Goal: Task Accomplishment & Management: Manage account settings

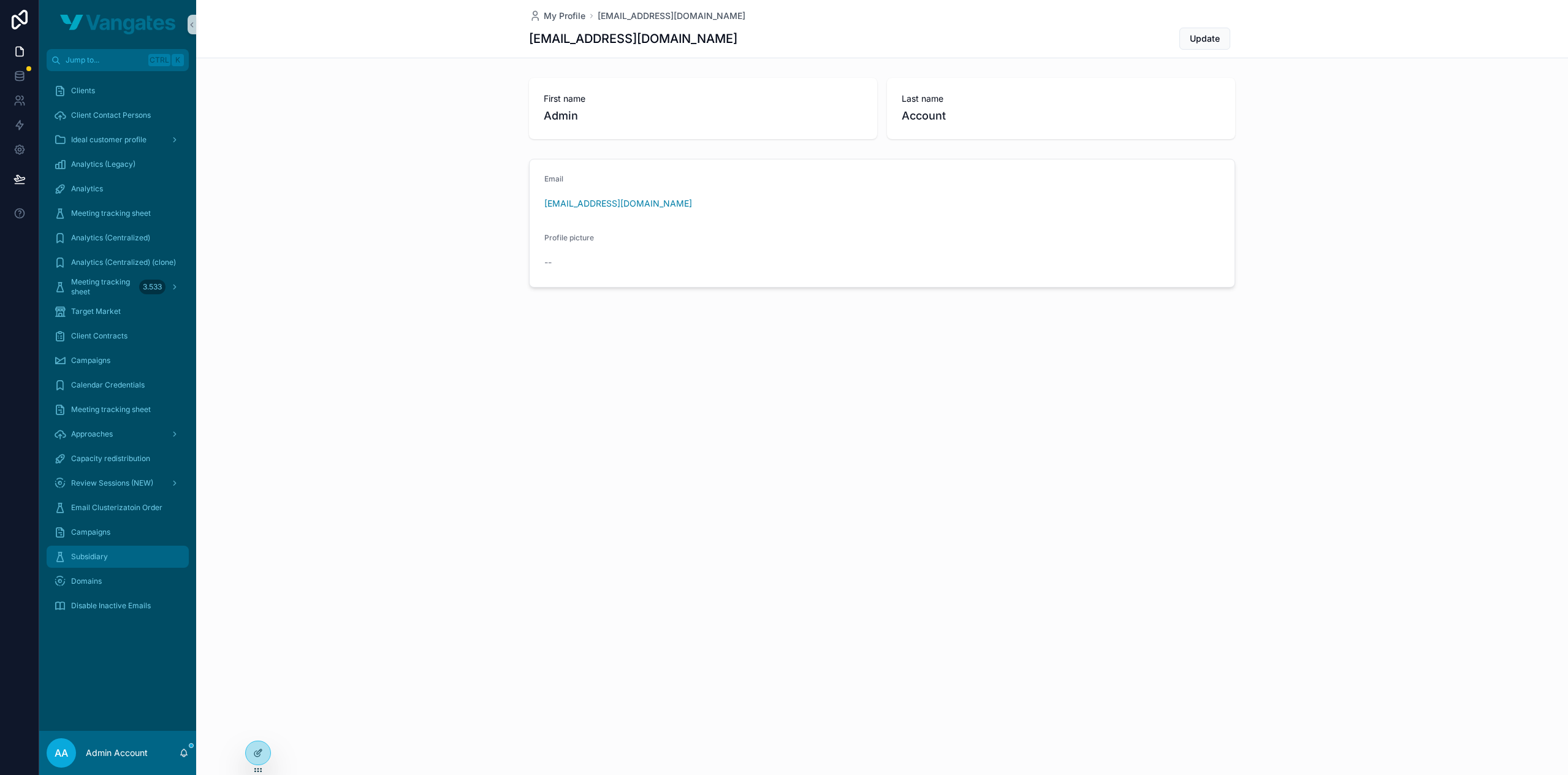
click at [94, 552] on span "Subsidiary" at bounding box center [89, 556] width 36 height 10
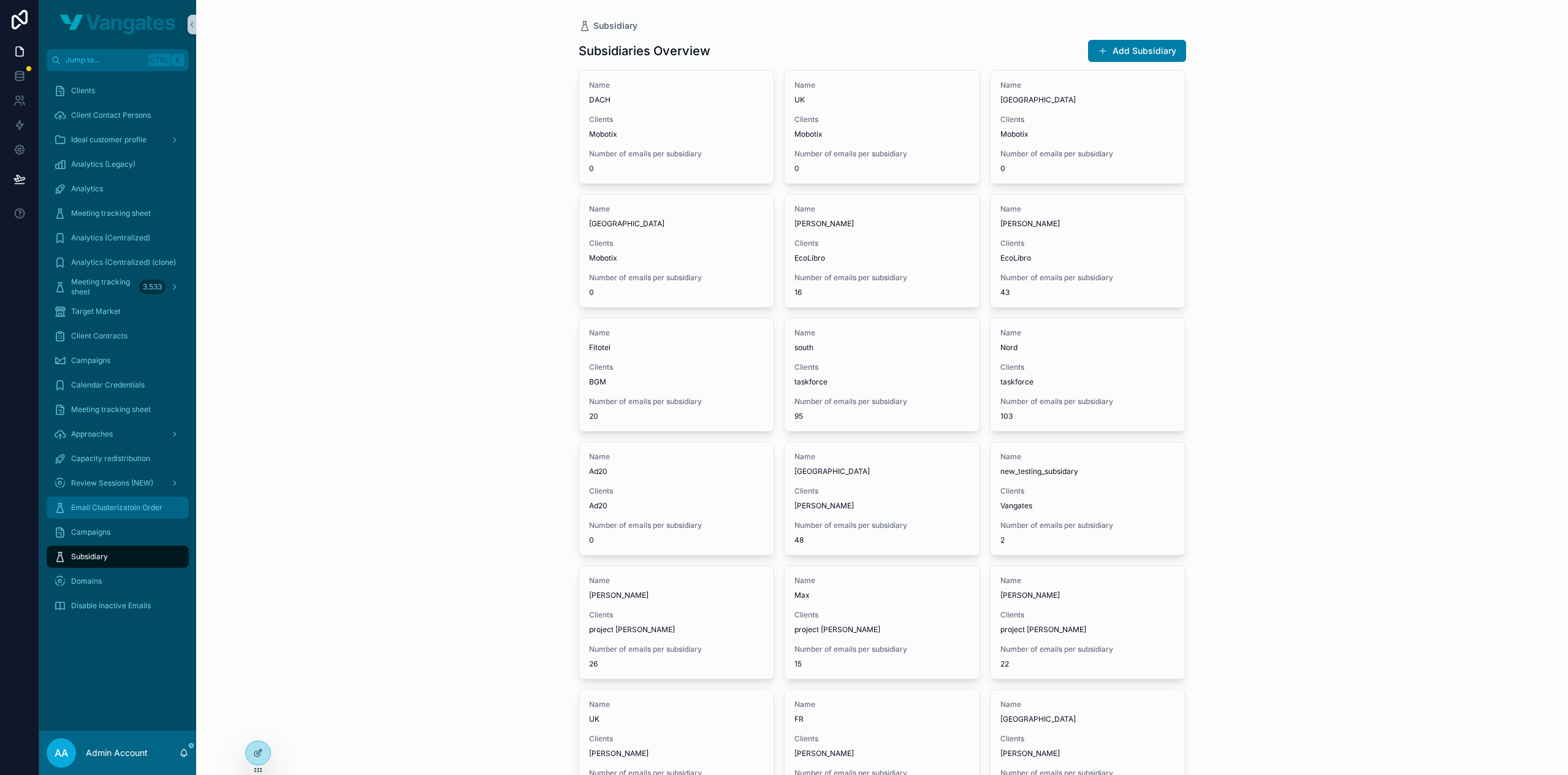
click at [104, 516] on div "Email Clusterizatoin Order" at bounding box center [118, 507] width 128 height 20
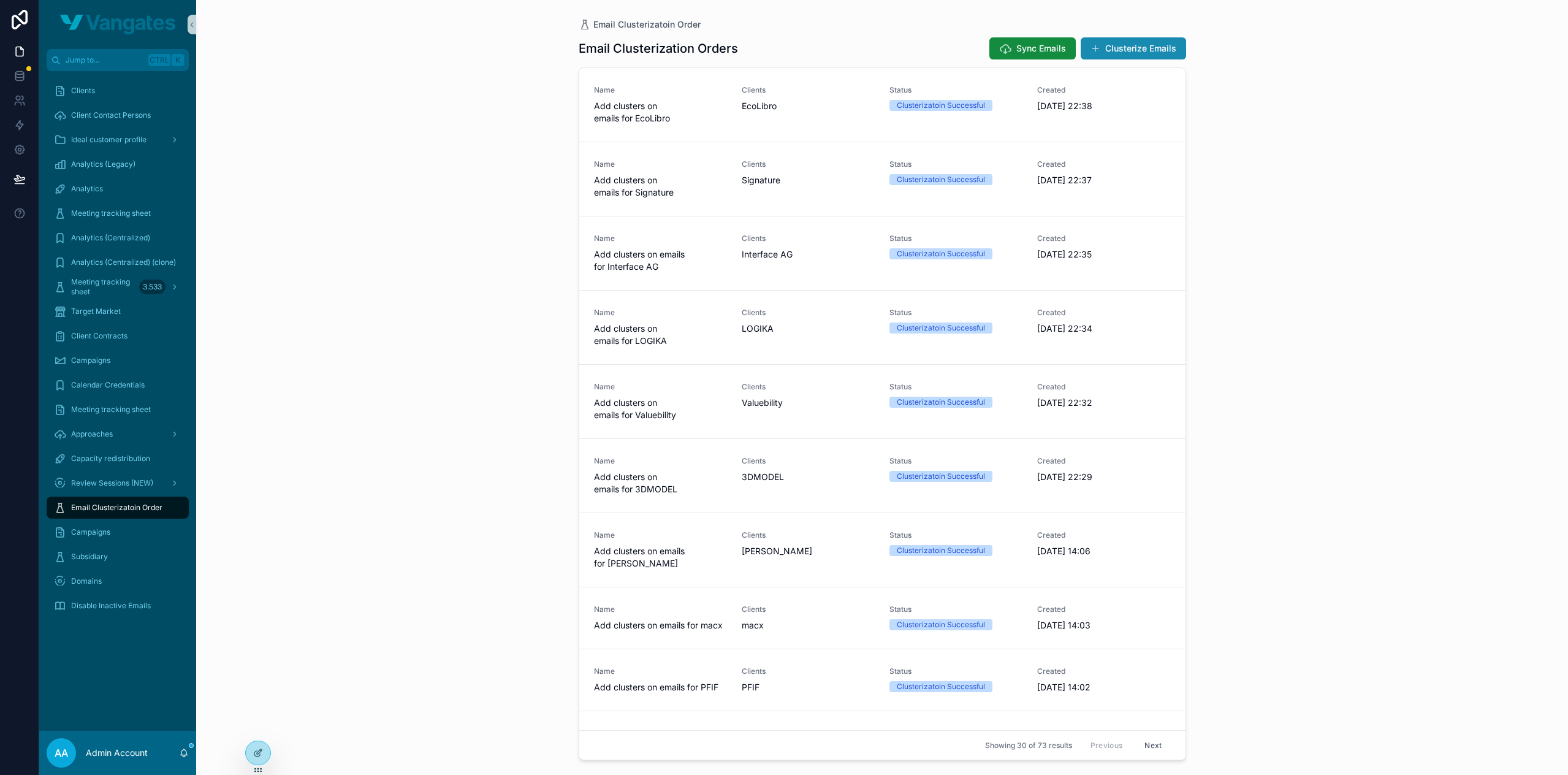
click at [1129, 50] on button "Clusterize Emails" at bounding box center [1134, 48] width 105 height 22
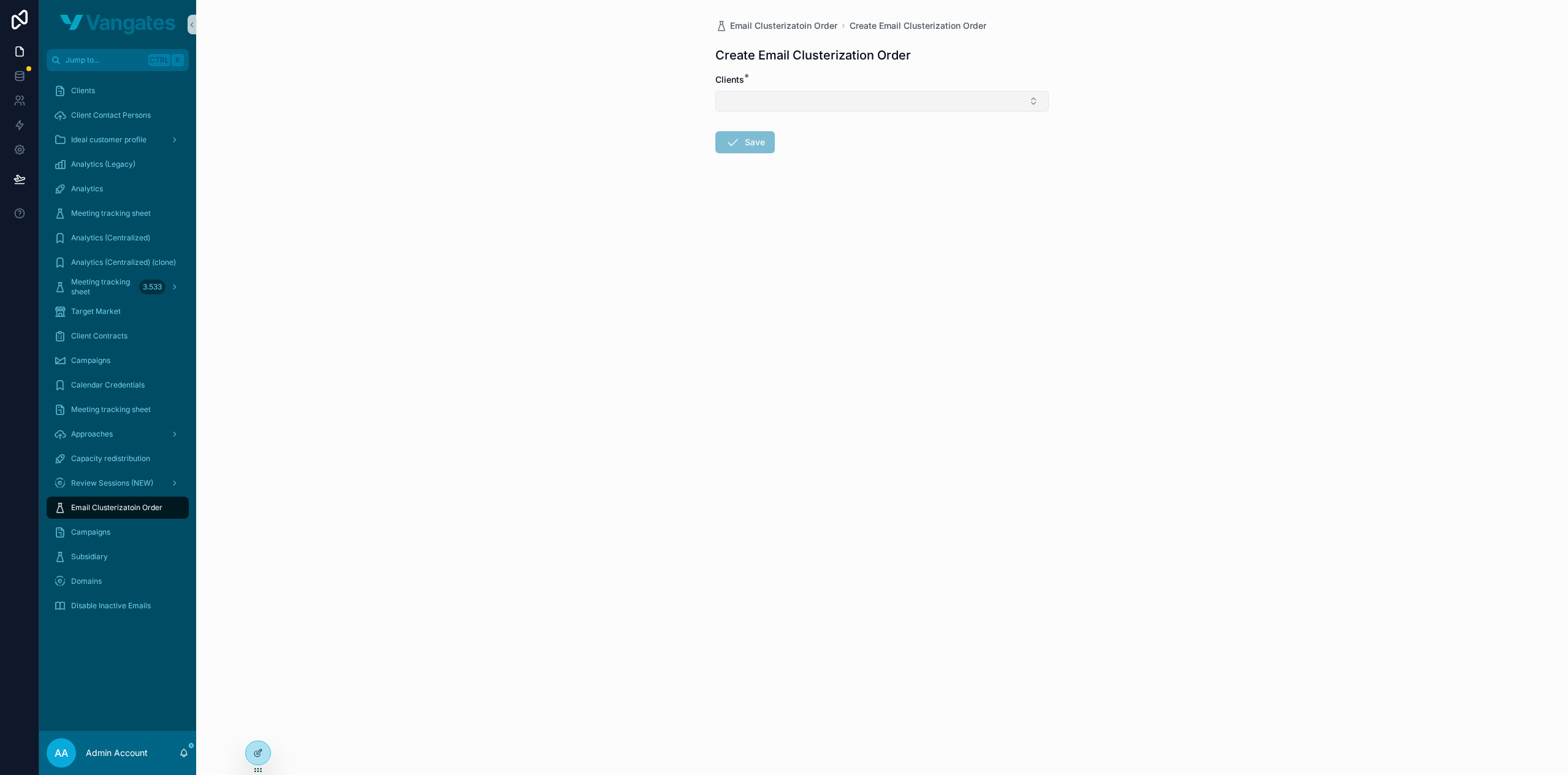
click at [811, 104] on button "Select Button" at bounding box center [882, 101] width 333 height 21
type input "***"
click at [805, 149] on div "emediaone" at bounding box center [882, 149] width 328 height 20
click at [807, 201] on form "Clients * emediaone Save" at bounding box center [882, 154] width 333 height 161
click at [744, 144] on button "Save" at bounding box center [745, 145] width 59 height 22
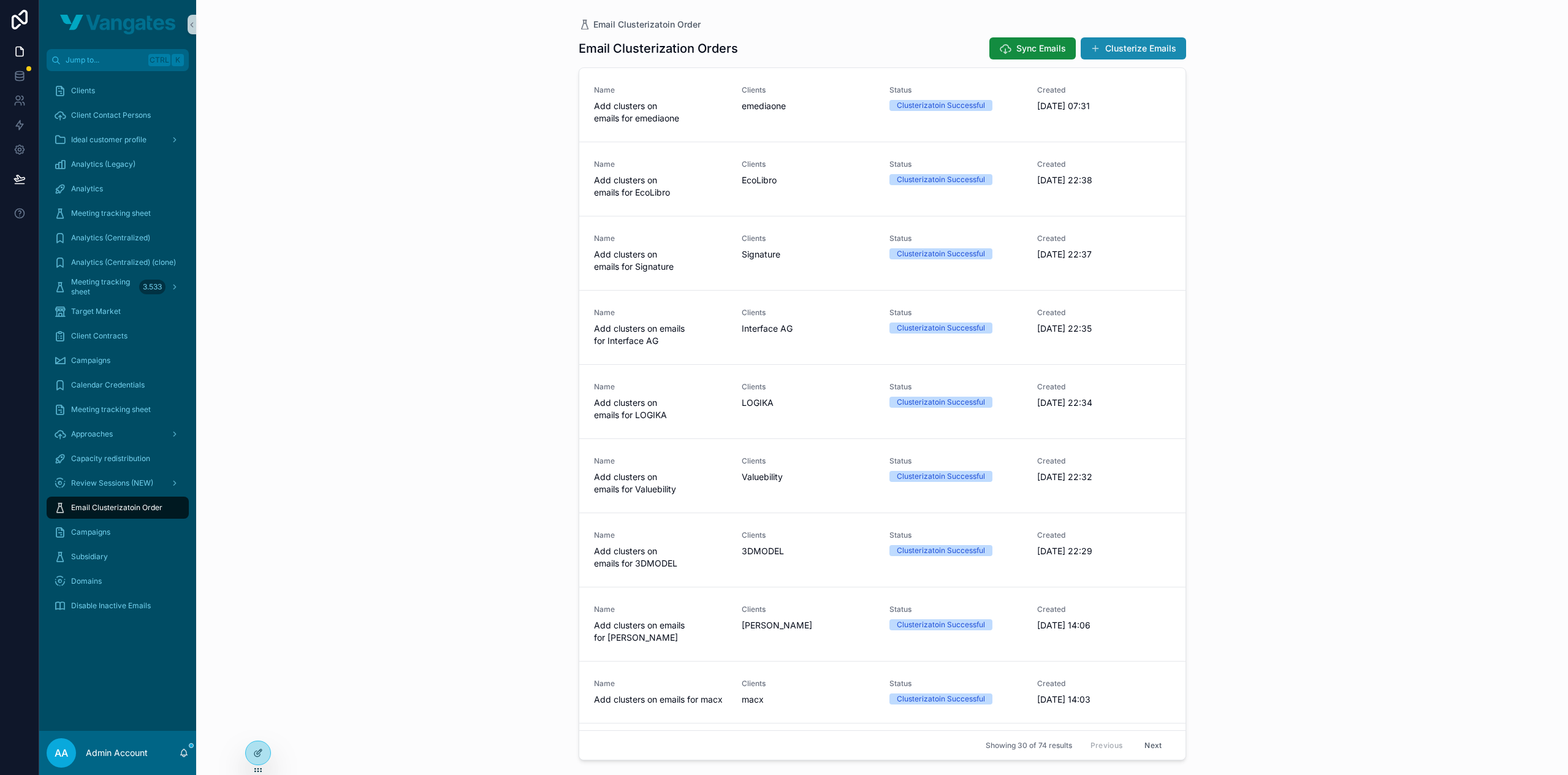
click at [1112, 51] on button "Clusterize Emails" at bounding box center [1134, 48] width 105 height 22
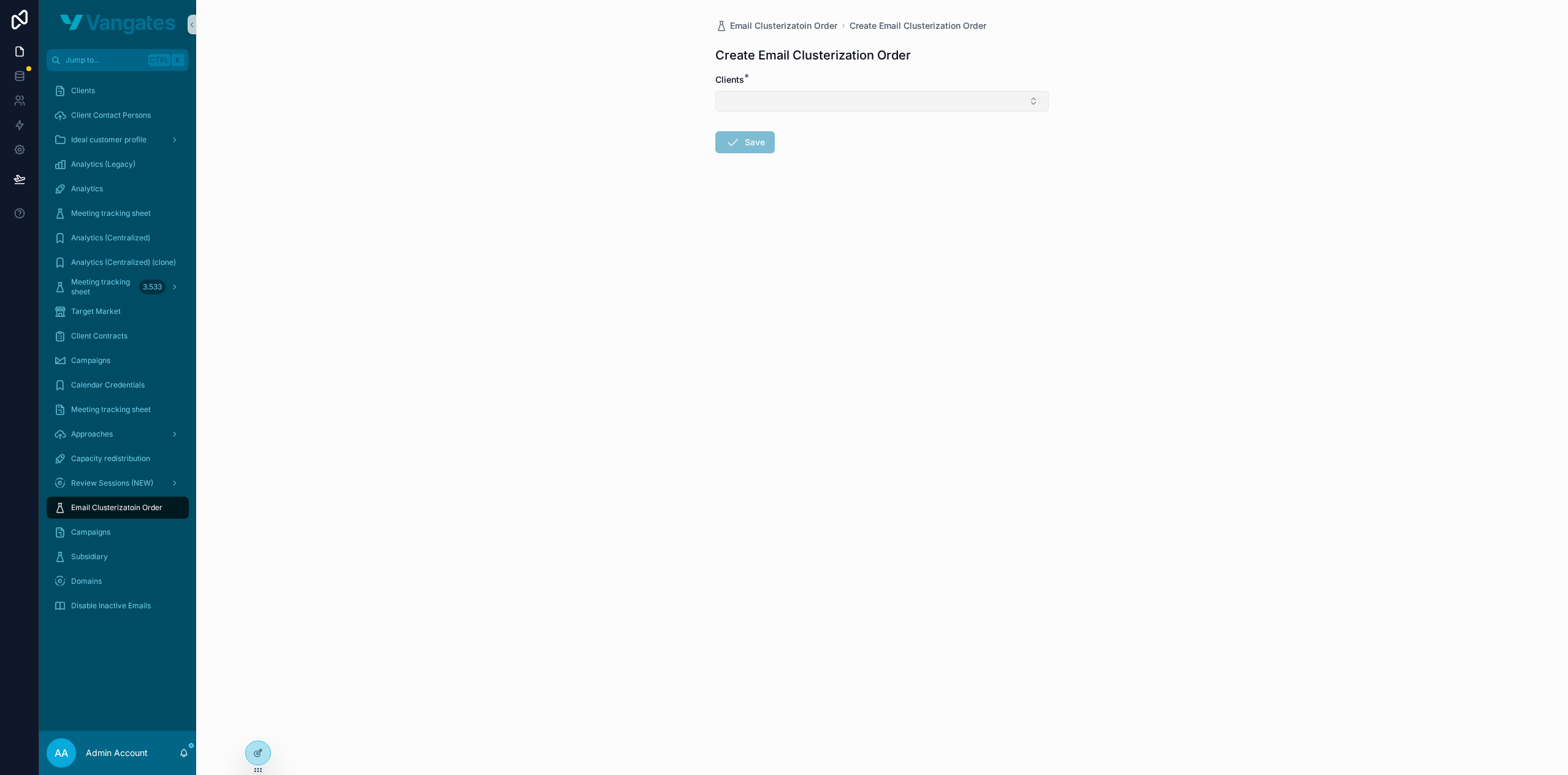
click at [871, 103] on button "Select Button" at bounding box center [882, 101] width 333 height 21
type input "***"
click at [846, 147] on div "kpsc" at bounding box center [882, 149] width 328 height 20
click at [828, 171] on form "Clients * kpsc Save" at bounding box center [882, 154] width 333 height 161
click at [748, 146] on button "Save" at bounding box center [745, 145] width 59 height 22
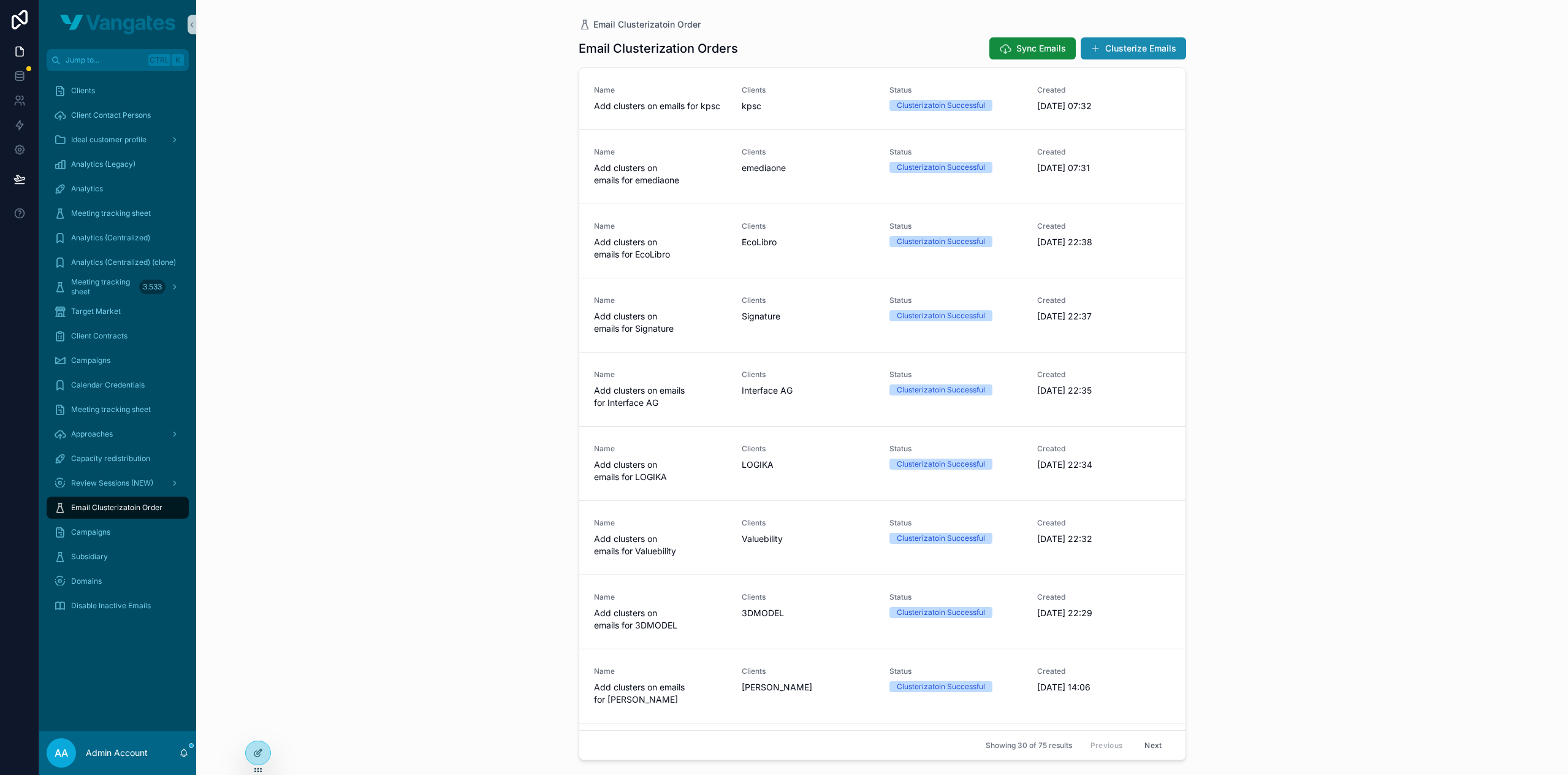
click at [1125, 44] on button "Clusterize Emails" at bounding box center [1134, 48] width 105 height 22
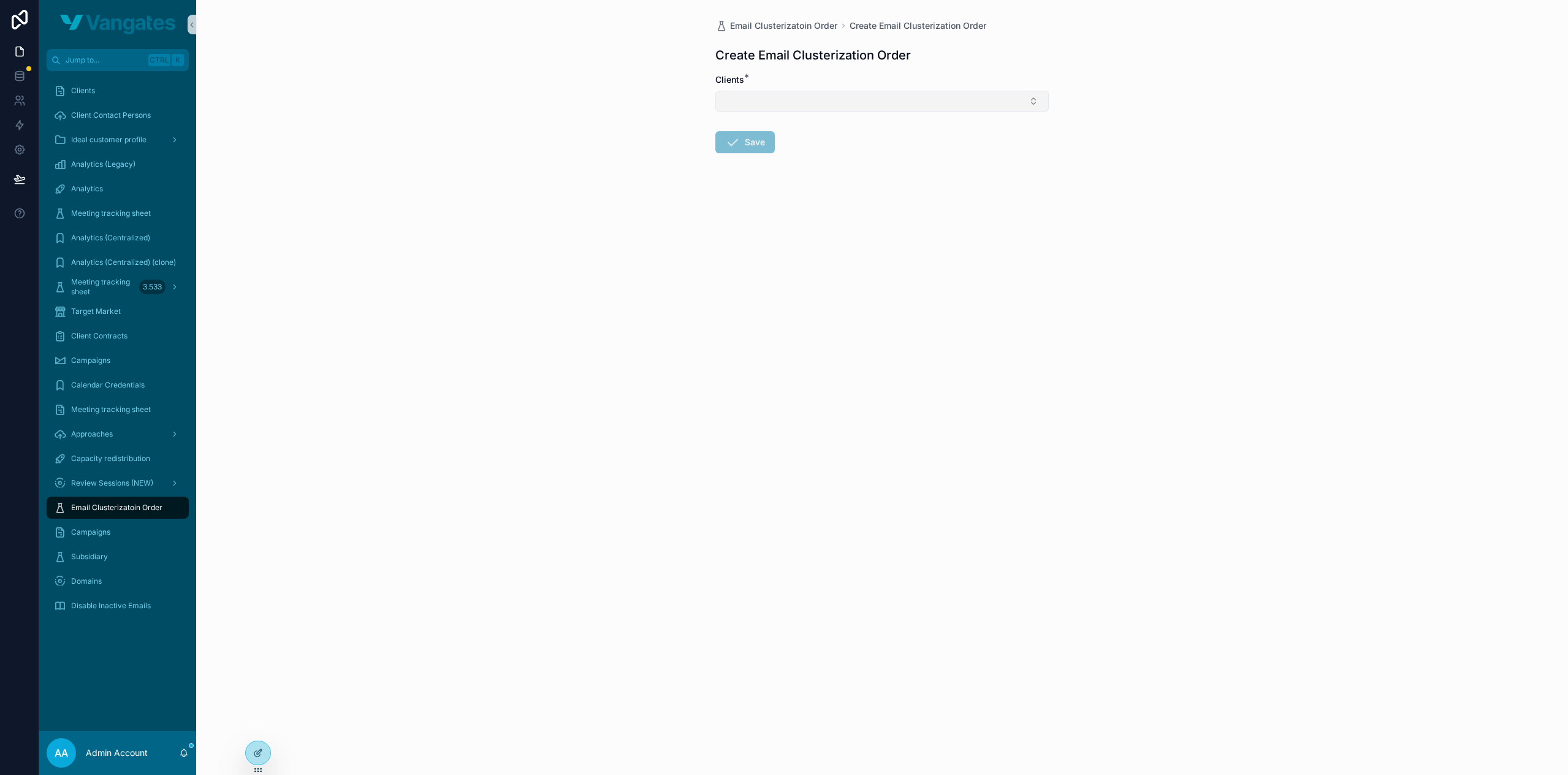
click at [878, 104] on button "Select Button" at bounding box center [882, 101] width 333 height 21
type input "*****"
click at [852, 154] on div "Tirum" at bounding box center [882, 149] width 328 height 20
click at [842, 204] on form "Clients * Tirum Save" at bounding box center [882, 154] width 333 height 161
click at [755, 141] on button "Save" at bounding box center [745, 145] width 59 height 22
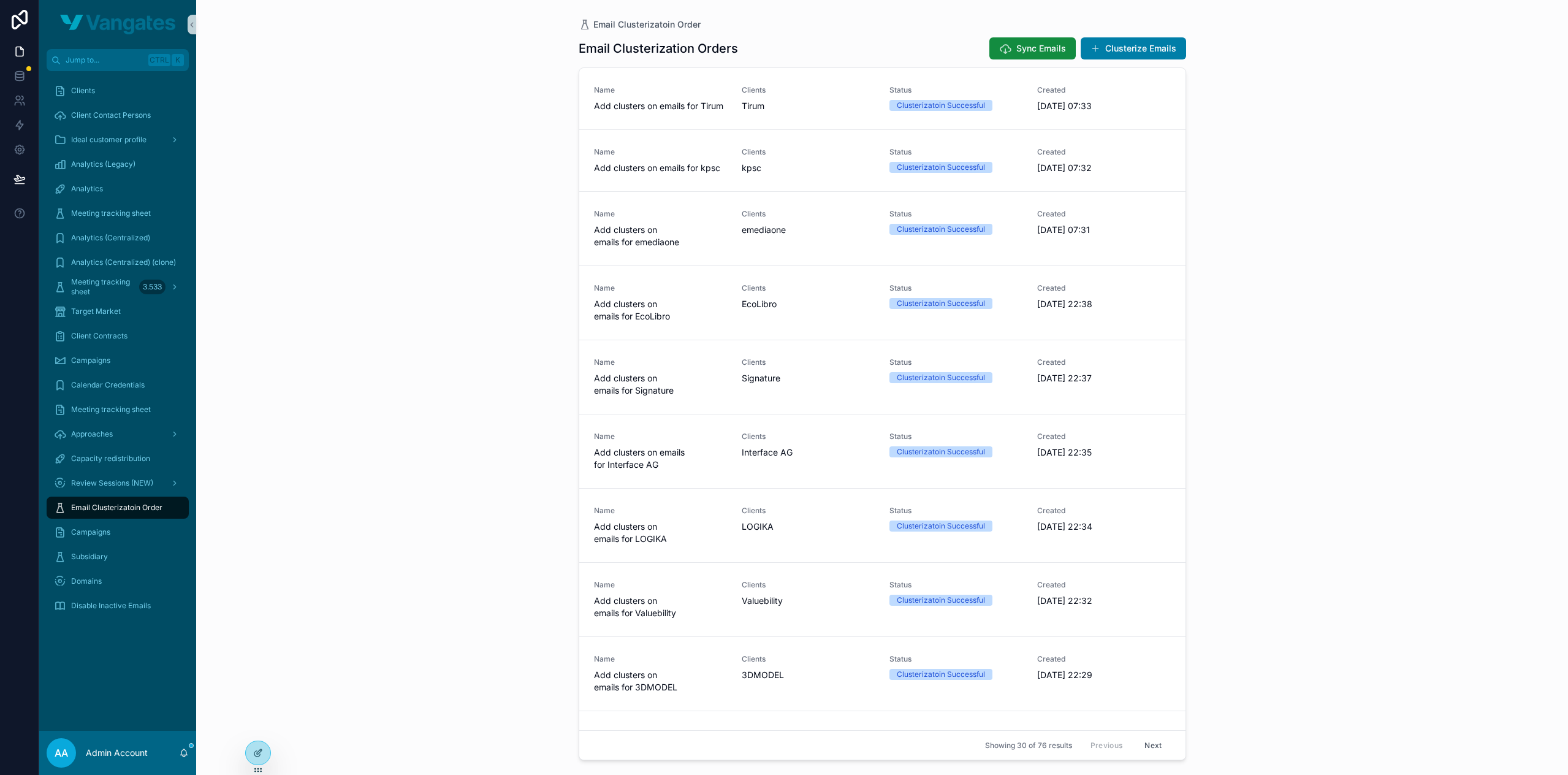
click at [1402, 247] on div "Email Clusterizatoin Order Email Clusterization Orders Sync Emails Clusterize E…" at bounding box center [882, 388] width 1372 height 775
click at [1288, 90] on div "Email Clusterizatoin Order Email Clusterization Orders Sync Emails Clusterize E…" at bounding box center [882, 388] width 1372 height 775
click at [1136, 49] on button "Clusterize Emails" at bounding box center [1134, 48] width 105 height 22
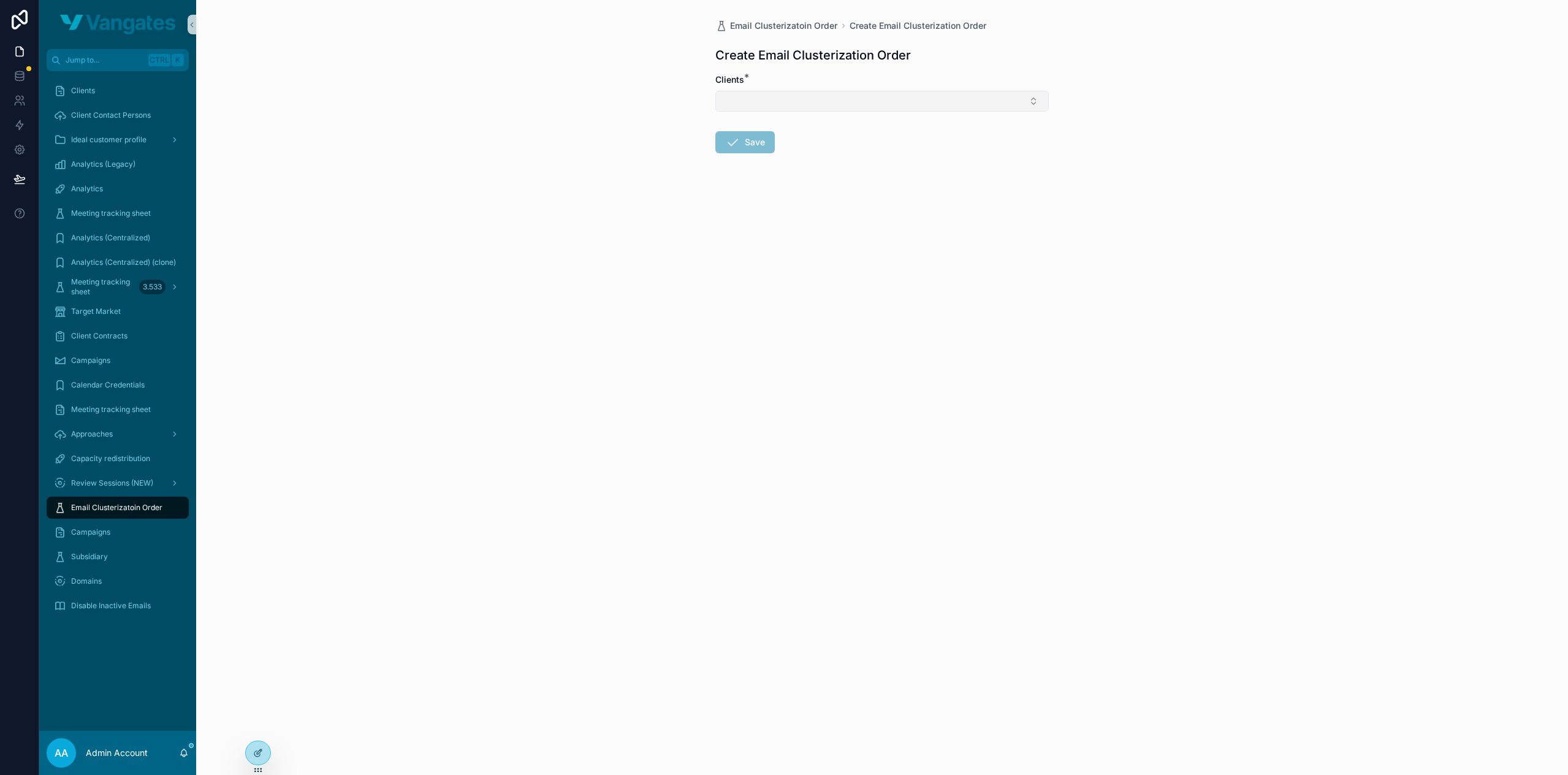
click at [828, 103] on button "Select Button" at bounding box center [882, 101] width 333 height 21
type input "**"
click at [818, 152] on div "3DMODEL" at bounding box center [882, 149] width 328 height 20
click at [820, 180] on form "Clients * 3DMODEL Save" at bounding box center [882, 154] width 333 height 161
click at [755, 147] on button "Save" at bounding box center [745, 145] width 59 height 22
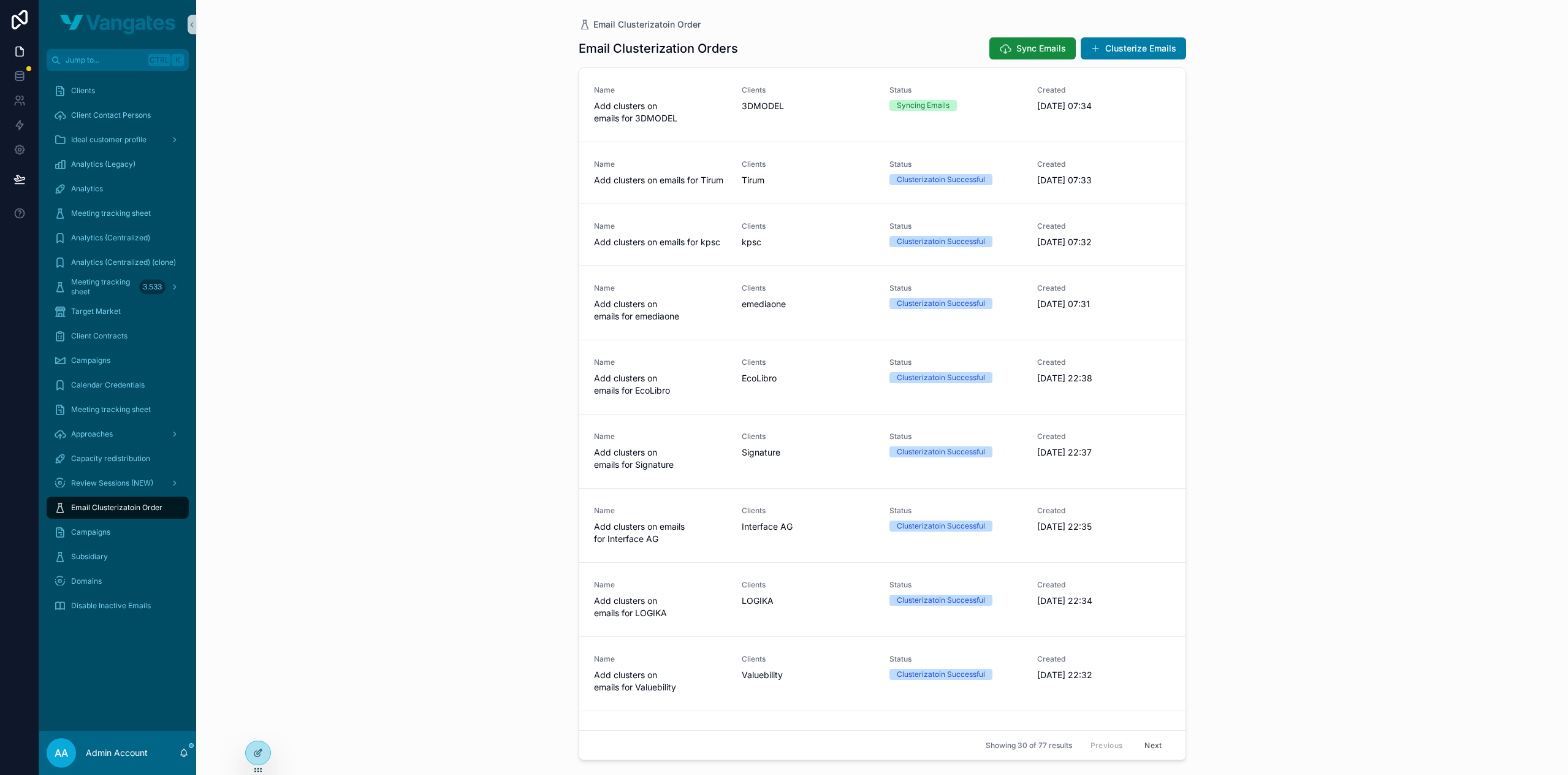
click at [1395, 252] on div "Email Clusterizatoin Order Email Clusterization Orders Sync Emails Clusterize E…" at bounding box center [882, 388] width 1372 height 775
click at [110, 459] on span "Capacity redistribution" at bounding box center [110, 458] width 79 height 10
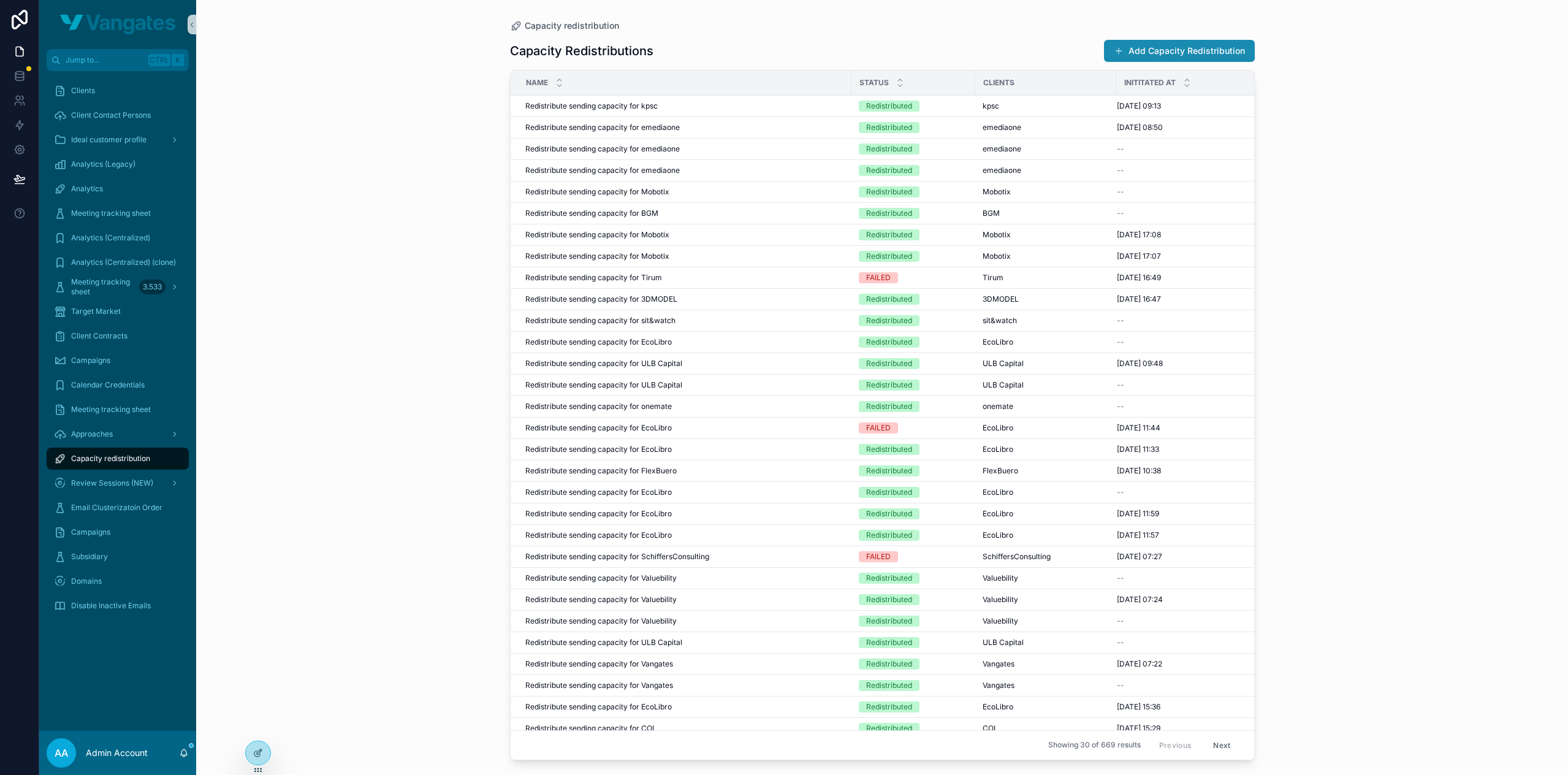
click at [1184, 48] on button "Add Capacity Redistribution" at bounding box center [1179, 51] width 151 height 22
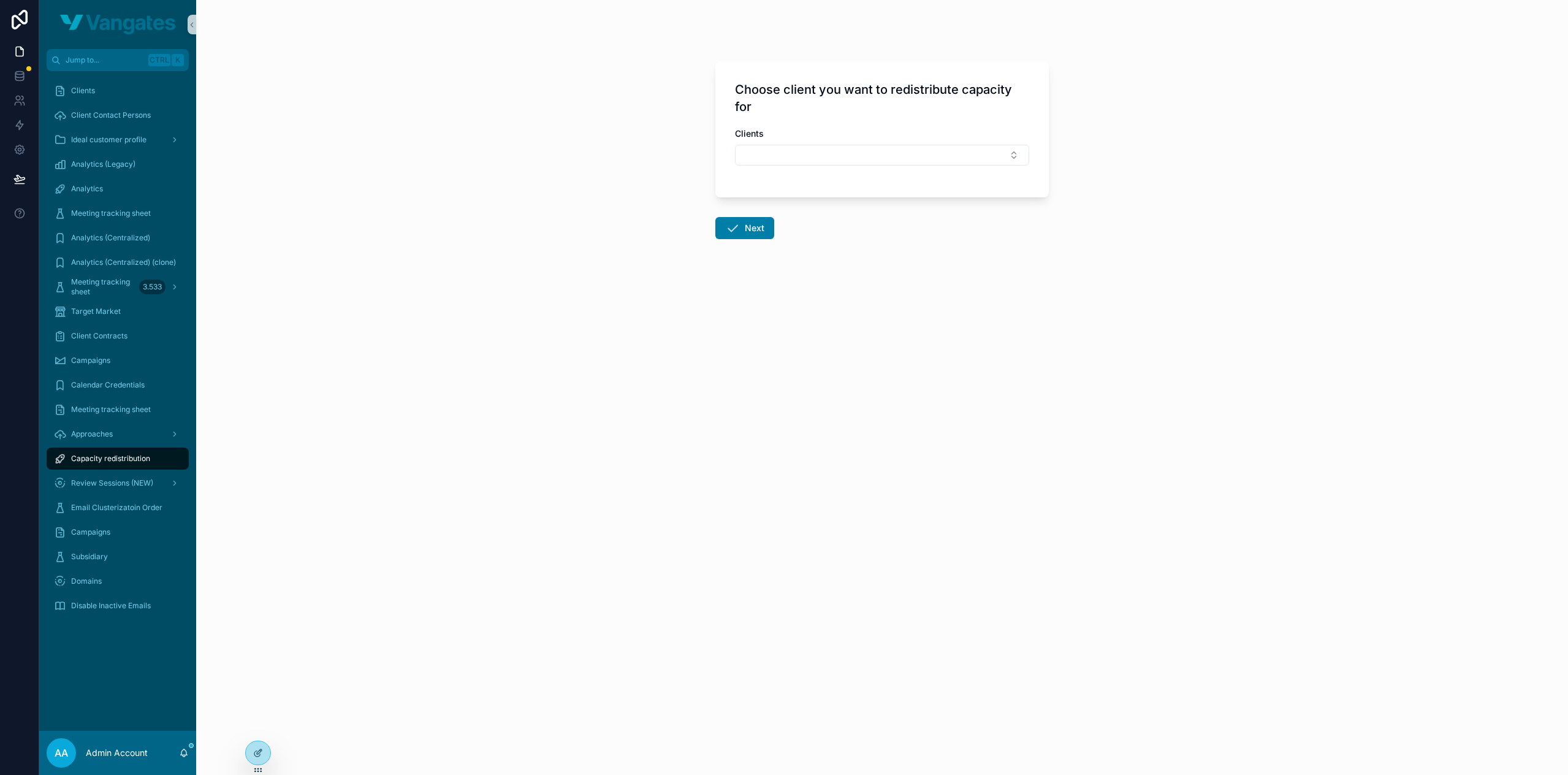
click at [796, 168] on div "Clients" at bounding box center [882, 152] width 294 height 50
click at [802, 156] on button "Select Button" at bounding box center [882, 155] width 294 height 21
type input "**"
click at [798, 205] on div "3DMODEL" at bounding box center [882, 203] width 288 height 20
click at [742, 227] on button "Next" at bounding box center [745, 231] width 59 height 22
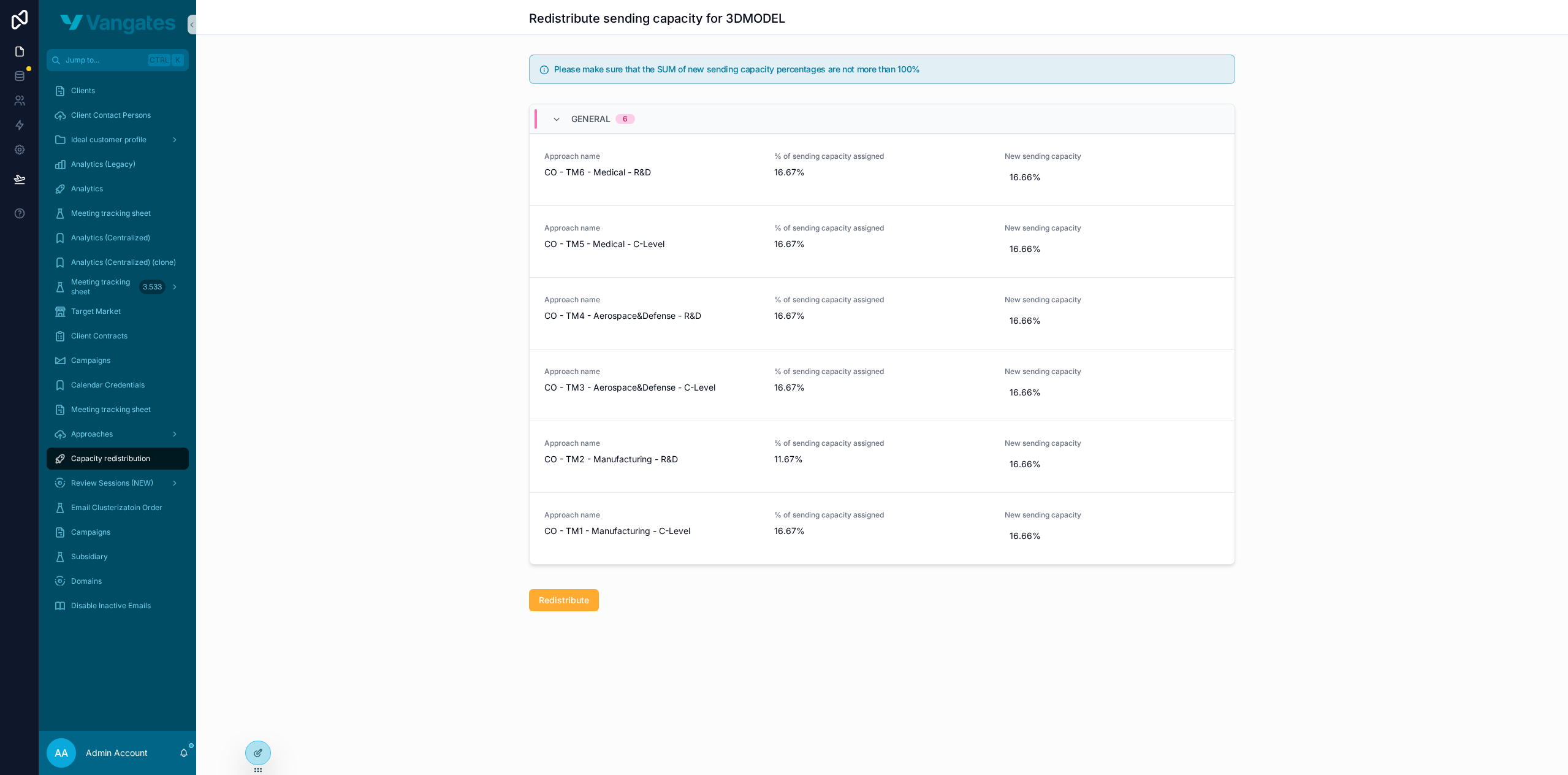
click at [90, 458] on span "Capacity redistribution" at bounding box center [110, 458] width 79 height 10
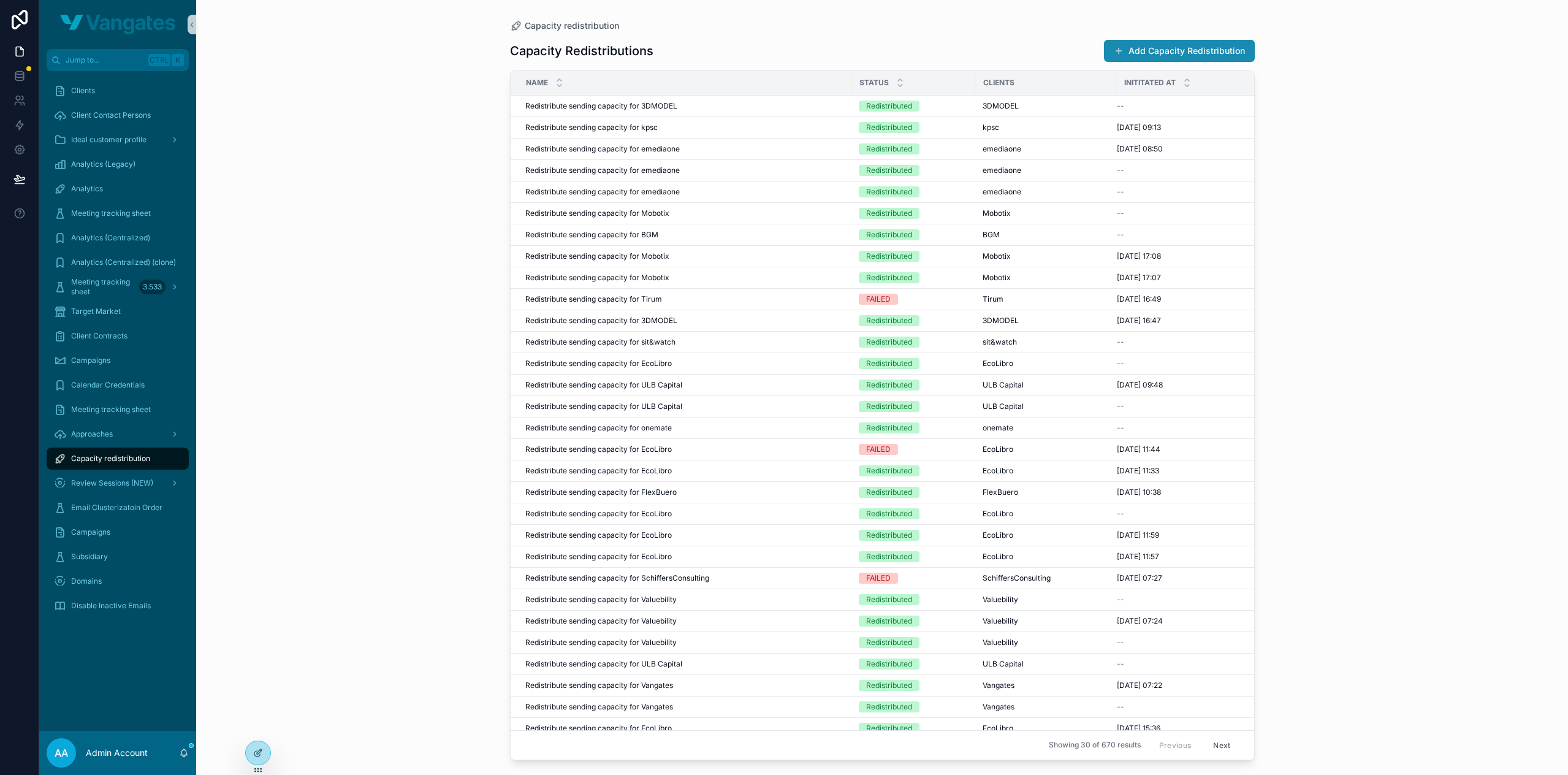
click at [1159, 52] on button "Add Capacity Redistribution" at bounding box center [1179, 51] width 151 height 22
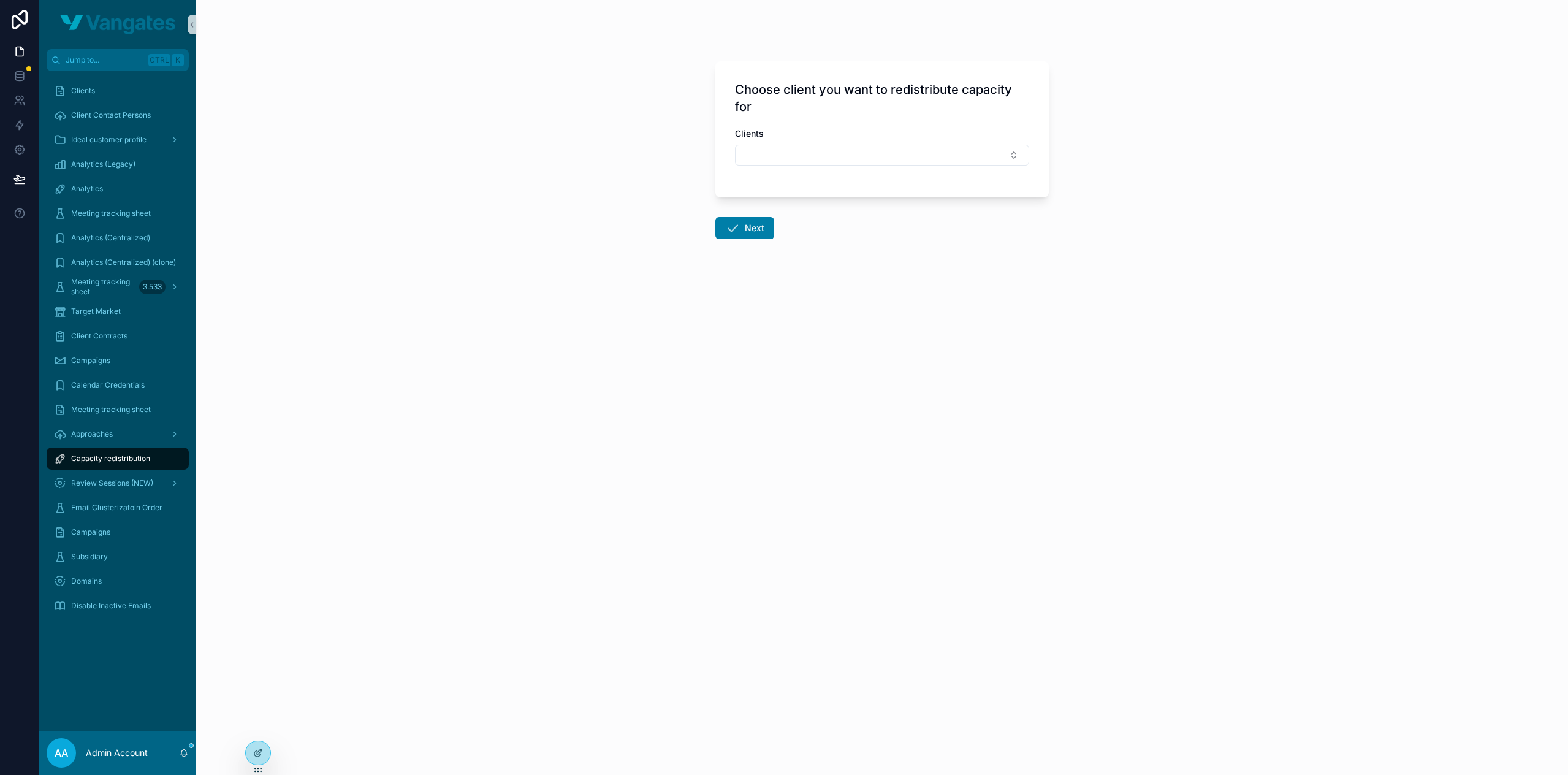
click at [111, 451] on div "Capacity redistribution" at bounding box center [118, 458] width 128 height 20
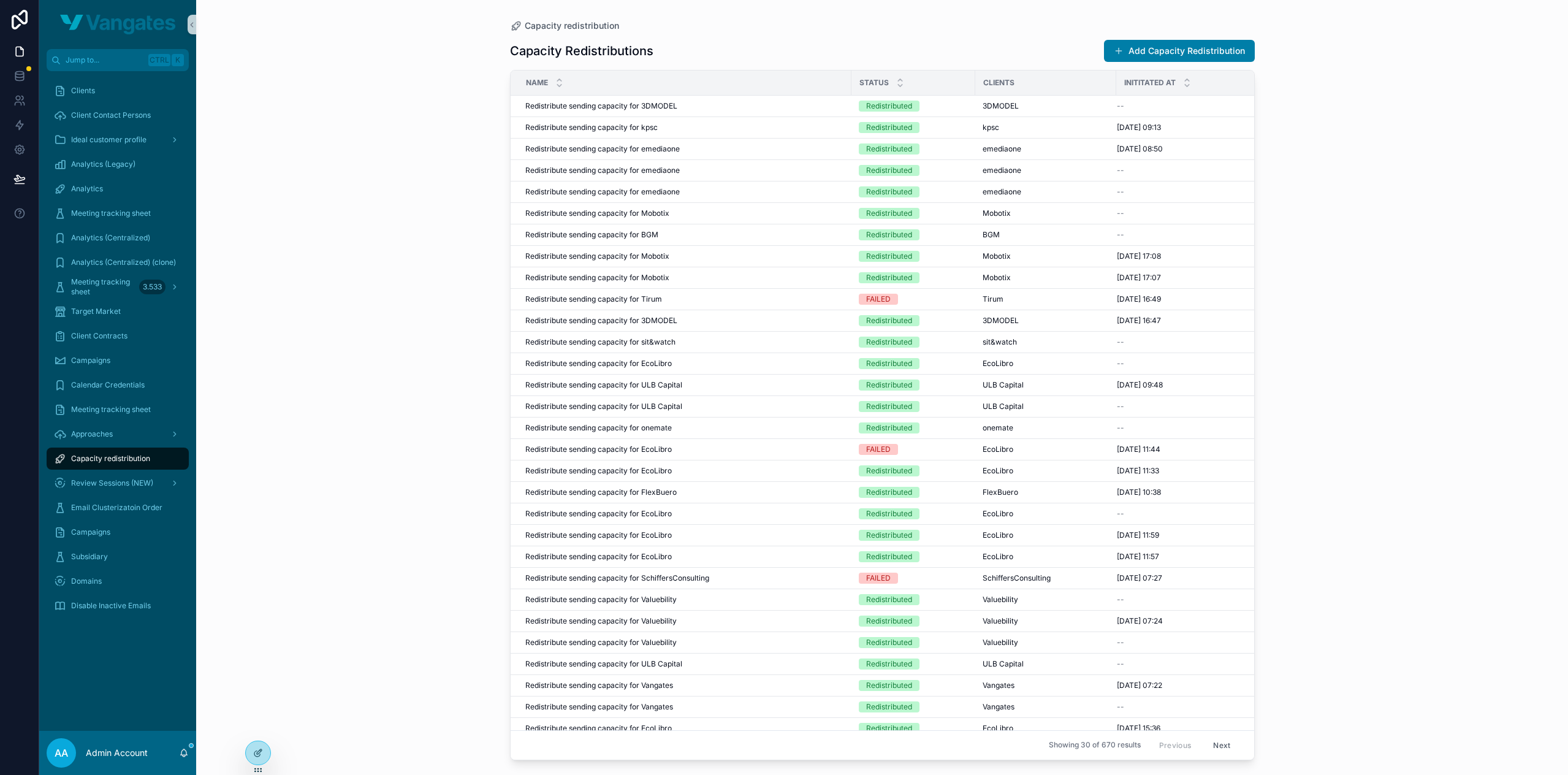
click at [357, 224] on div "Capacity redistribution Capacity Redistributions Add Capacity Redistribution Na…" at bounding box center [882, 388] width 1372 height 775
click at [1162, 44] on button "Add Capacity Redistribution" at bounding box center [1179, 51] width 151 height 22
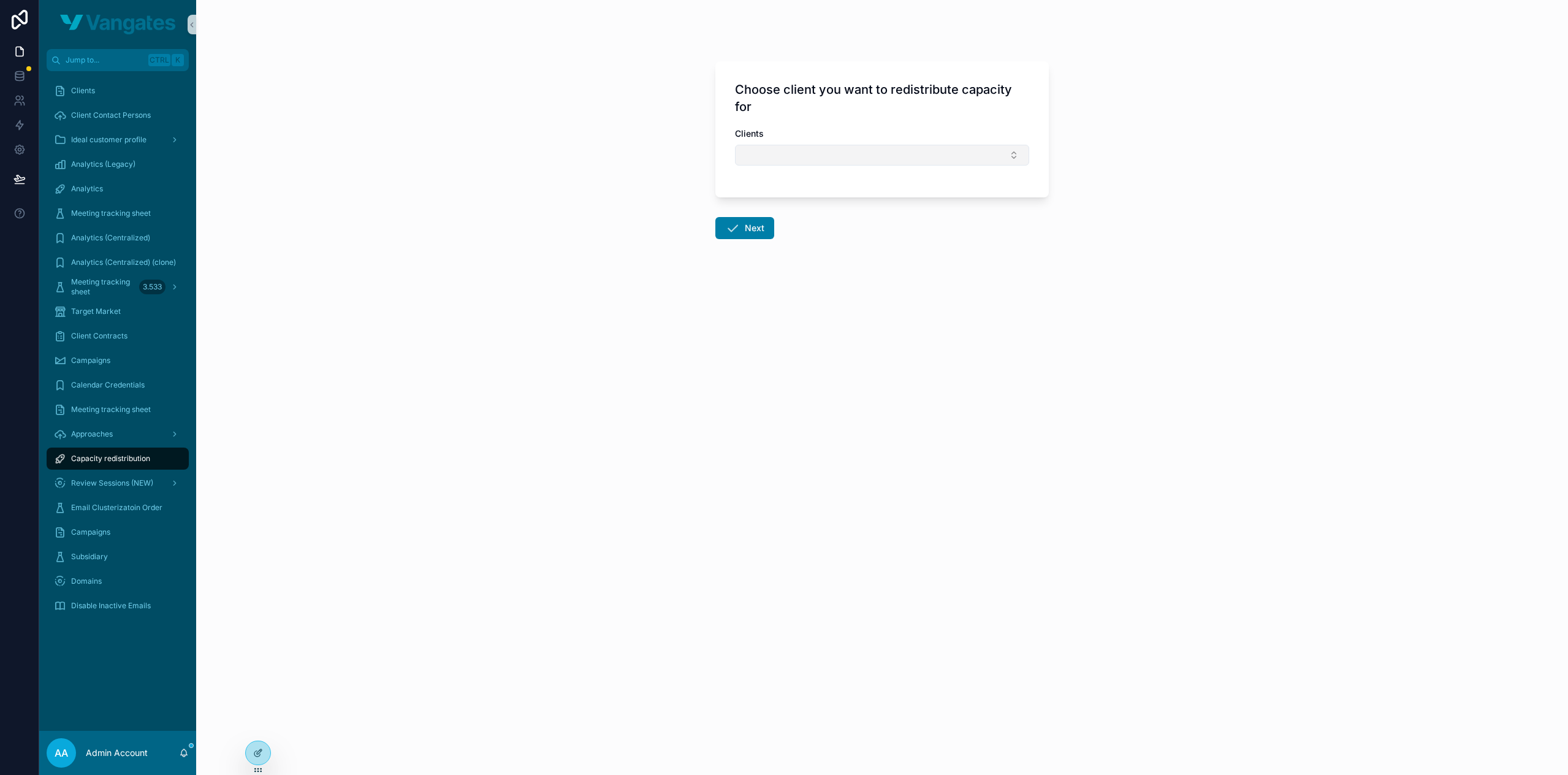
click at [819, 155] on button "Select Button" at bounding box center [882, 155] width 294 height 21
type input "**"
click at [814, 198] on div "Tirum" at bounding box center [882, 203] width 288 height 20
click at [750, 219] on button "Next" at bounding box center [745, 231] width 59 height 22
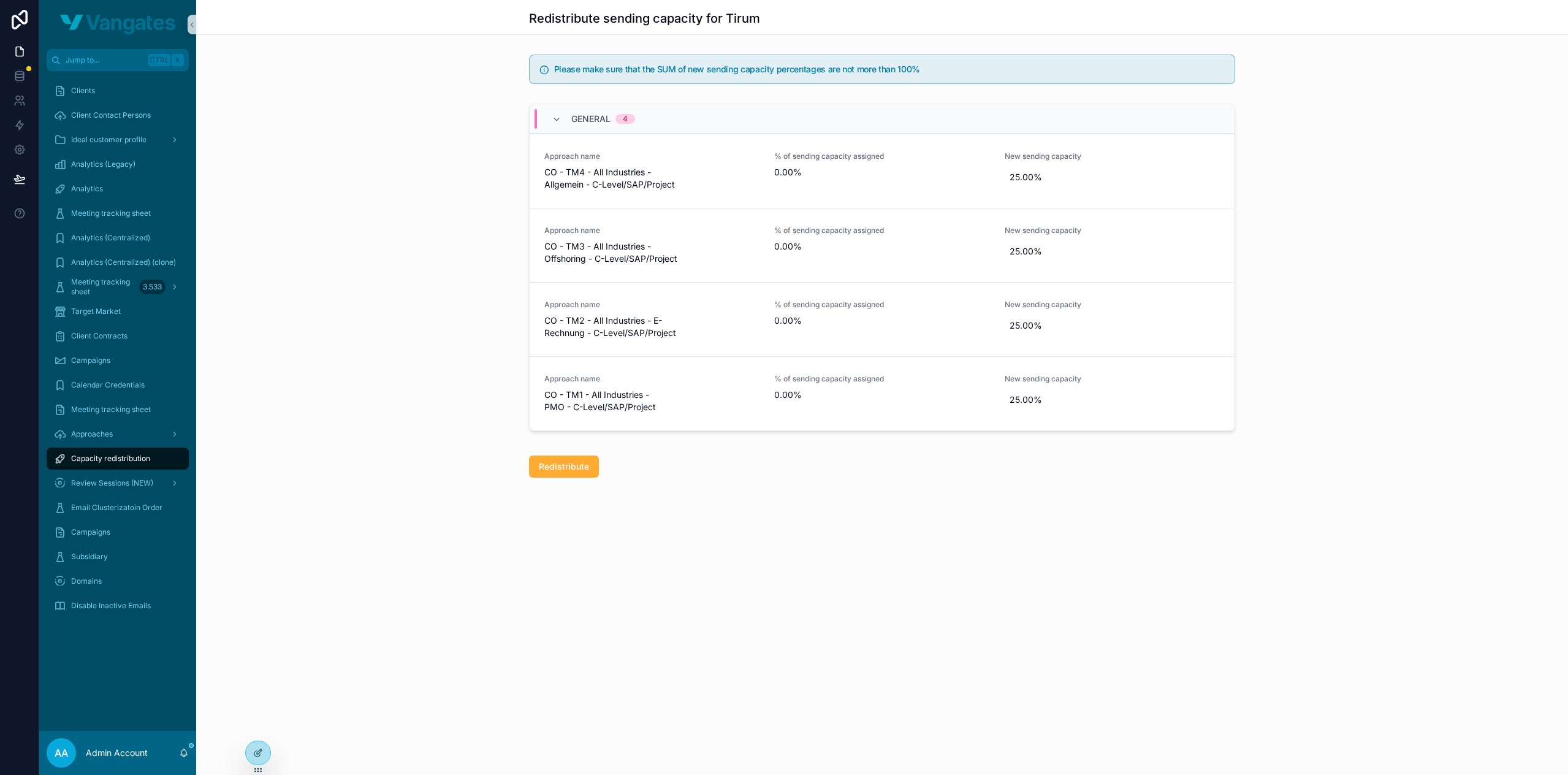
click at [1360, 285] on div "General 4 Approach name CO - TM4 - All Industries - Allgemein - C-Level/SAP/Pro…" at bounding box center [882, 270] width 1372 height 342
click at [93, 455] on span "Capacity redistribution" at bounding box center [110, 458] width 79 height 10
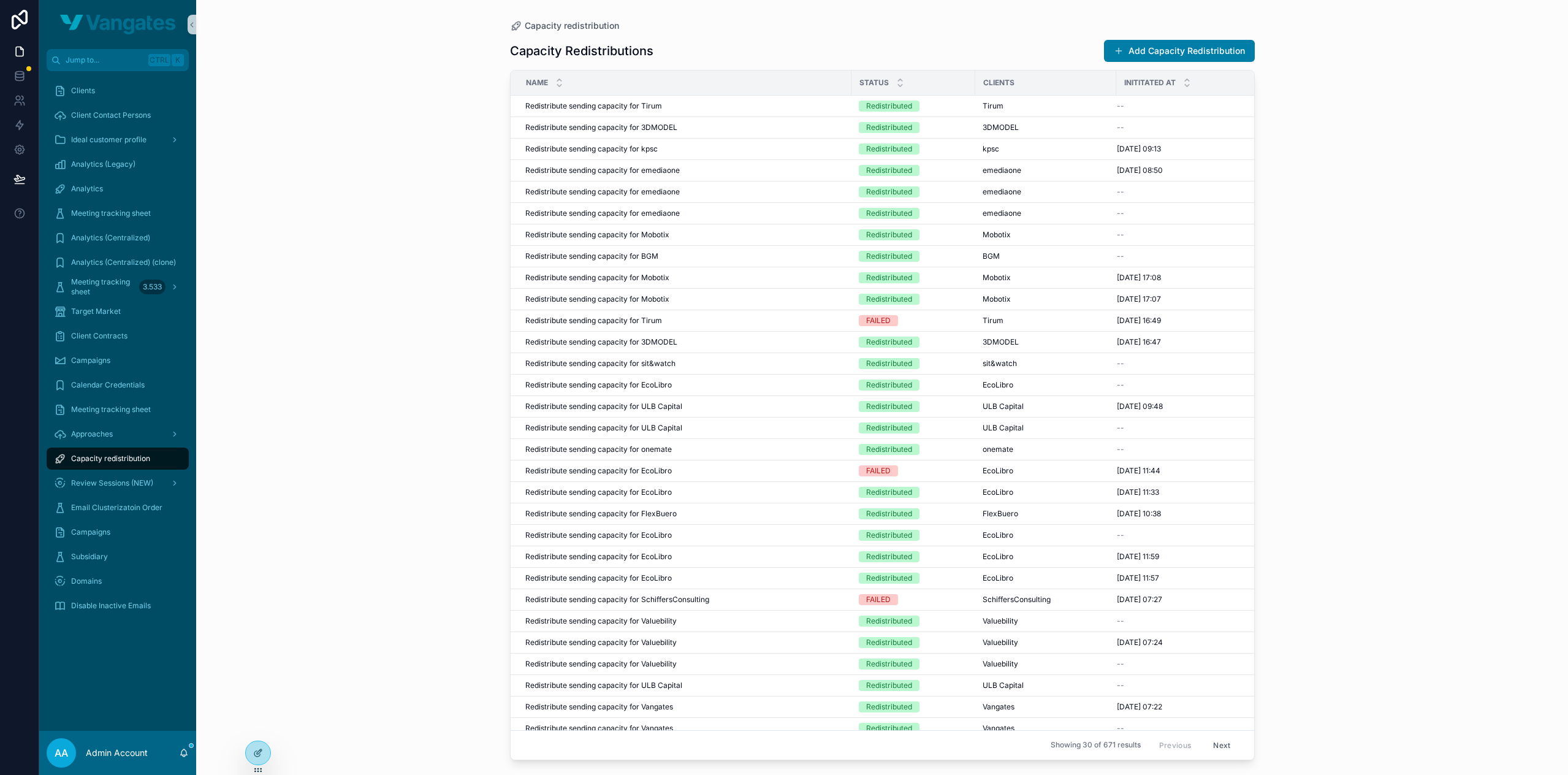
click at [1401, 66] on div "Capacity redistribution Capacity Redistributions Add Capacity Redistribution Na…" at bounding box center [882, 388] width 1372 height 775
click at [1358, 280] on div "Capacity redistribution Capacity Redistributions Add Capacity Redistribution Na…" at bounding box center [882, 388] width 1372 height 775
click at [1418, 138] on div "Capacity redistribution Capacity Redistributions Add Capacity Redistribution Na…" at bounding box center [882, 388] width 1372 height 775
click at [107, 437] on span "Approaches" at bounding box center [92, 434] width 42 height 10
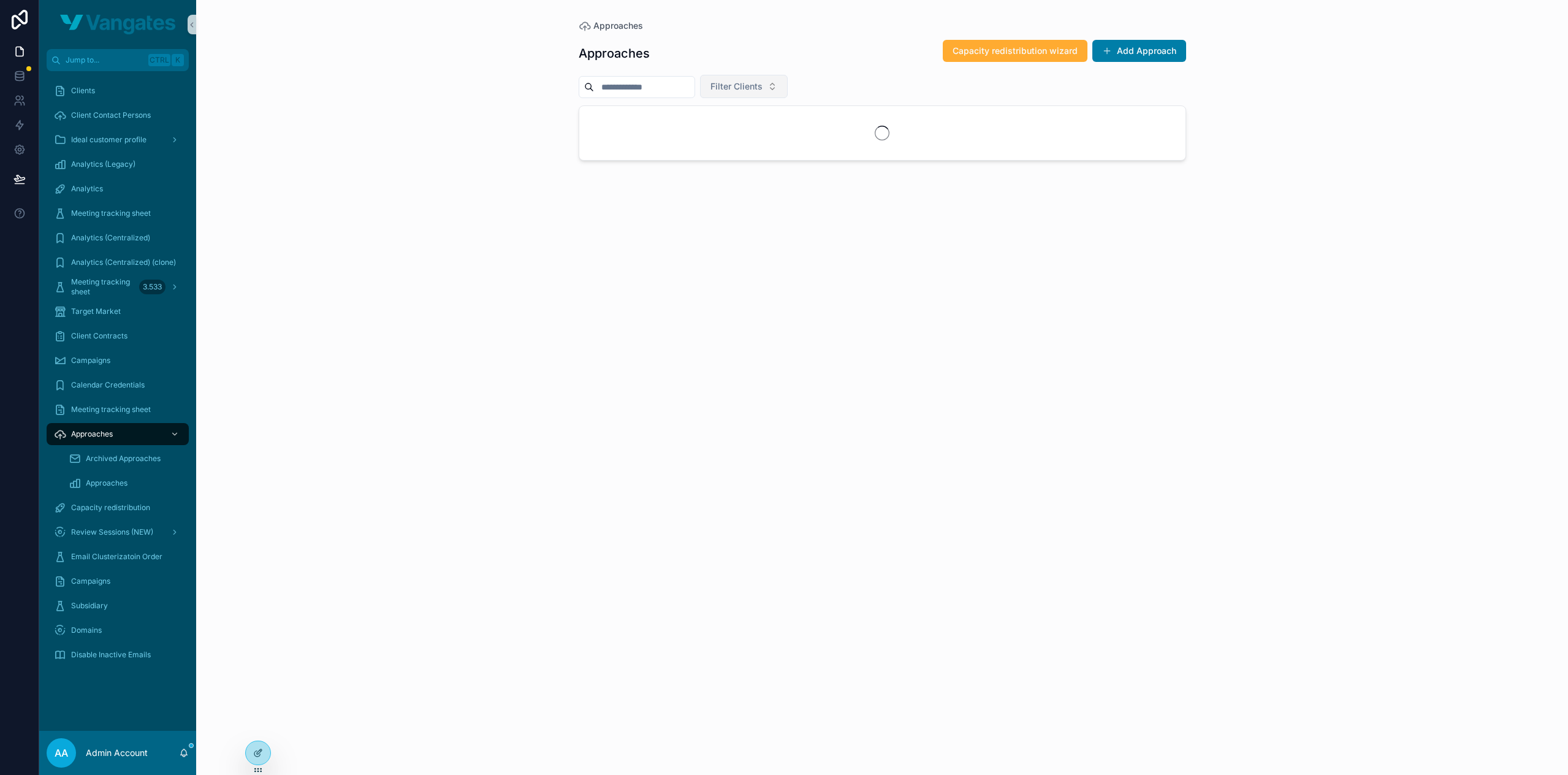
click at [757, 81] on span "Filter Clients" at bounding box center [736, 86] width 52 height 12
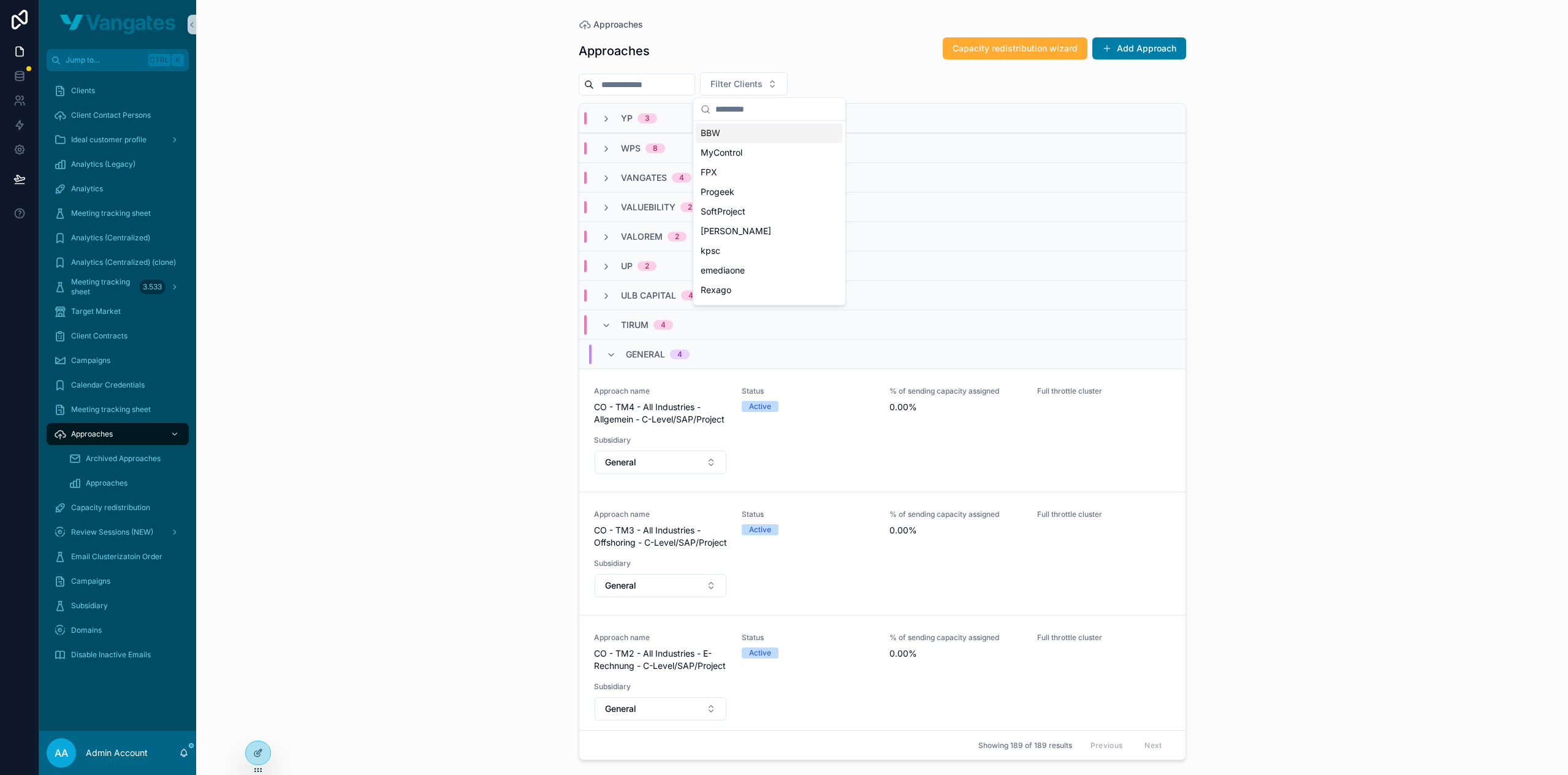
click at [746, 112] on input "scrollable content" at bounding box center [777, 109] width 122 height 22
type input "*****"
click at [746, 133] on span "RevenueAgency" at bounding box center [734, 133] width 66 height 12
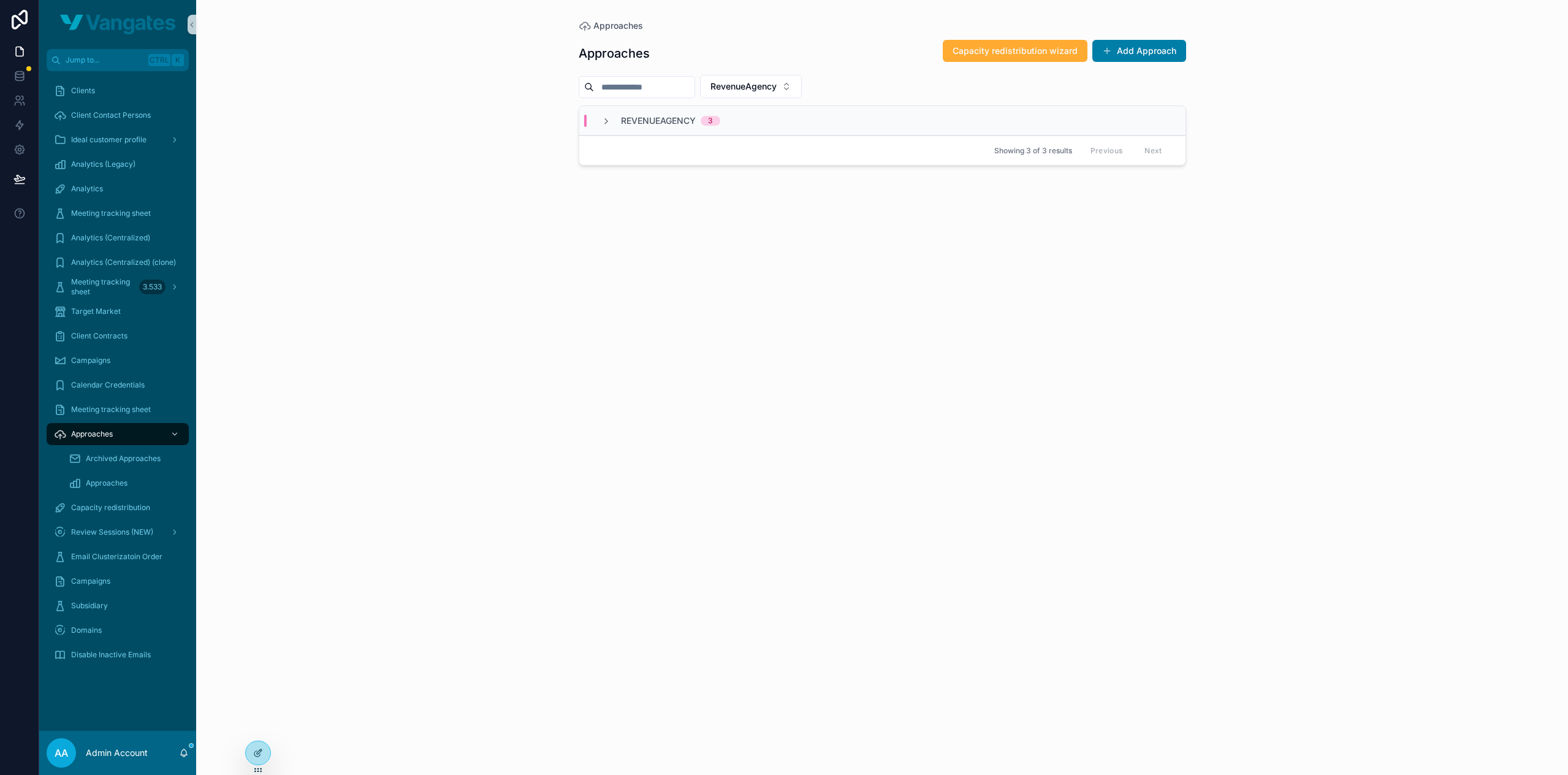
click at [713, 117] on div "3" at bounding box center [710, 120] width 5 height 10
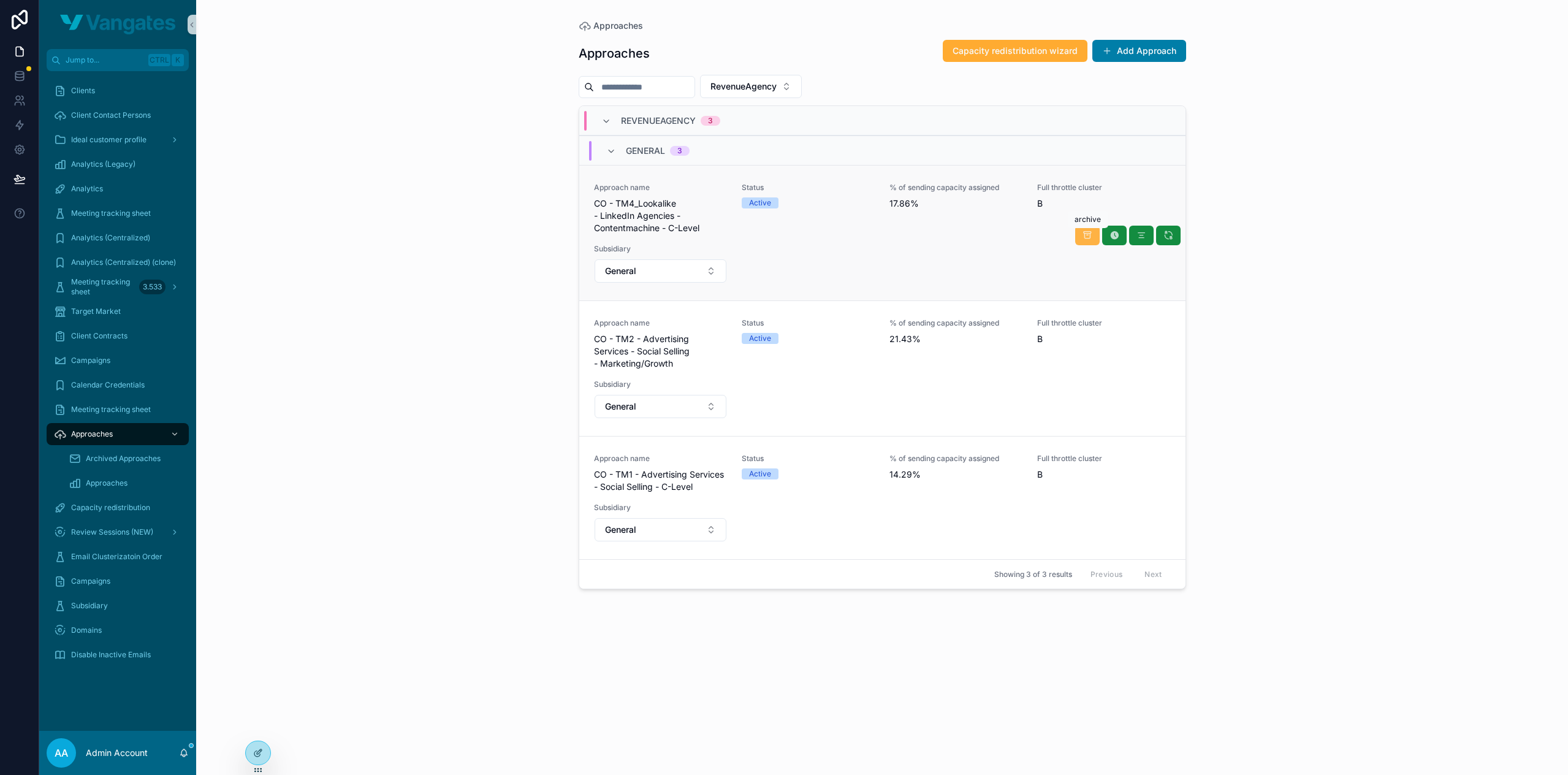
click at [1082, 233] on icon "scrollable content" at bounding box center [1087, 235] width 10 height 10
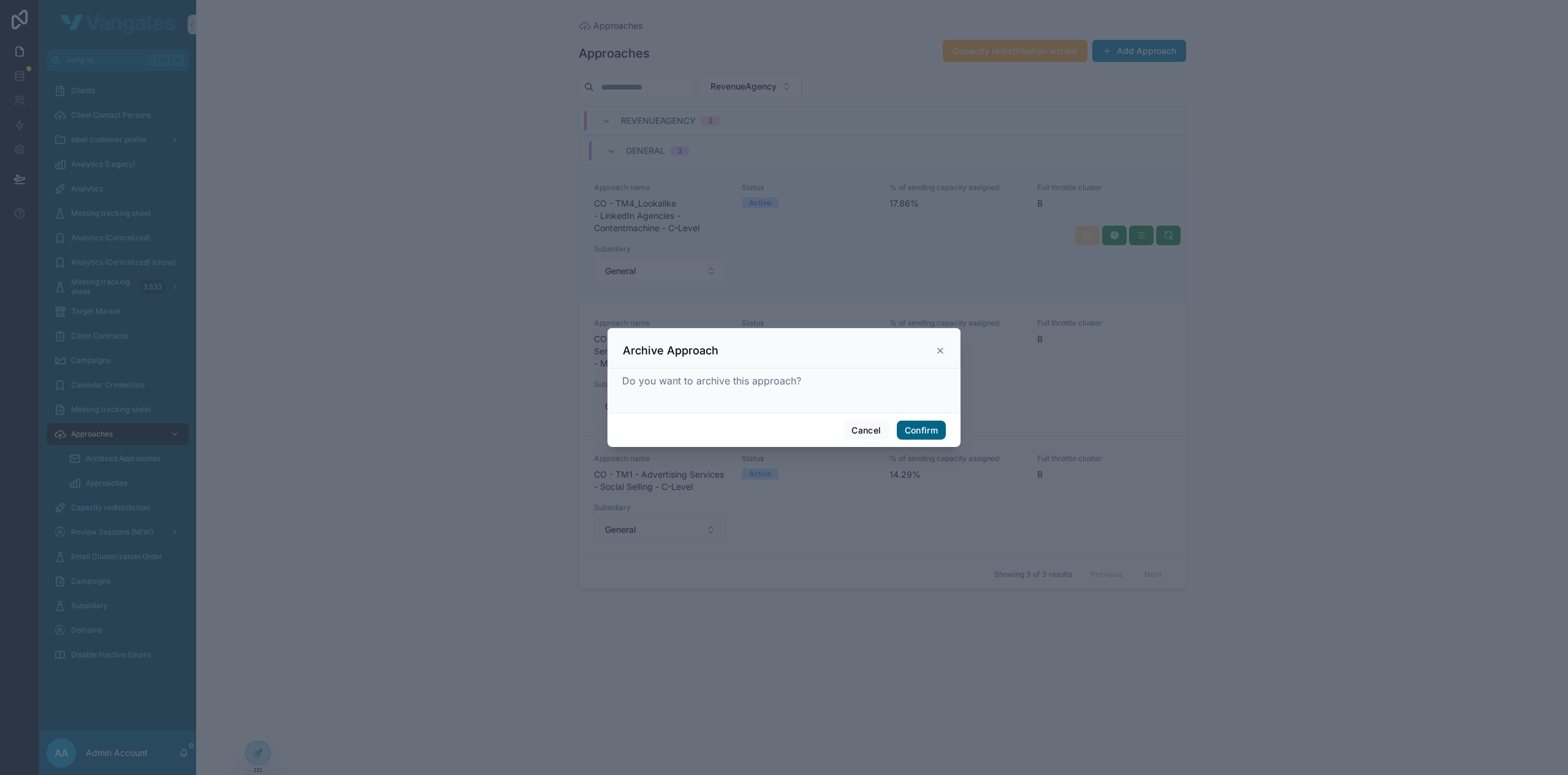
click at [919, 438] on button "Confirm" at bounding box center [921, 430] width 49 height 20
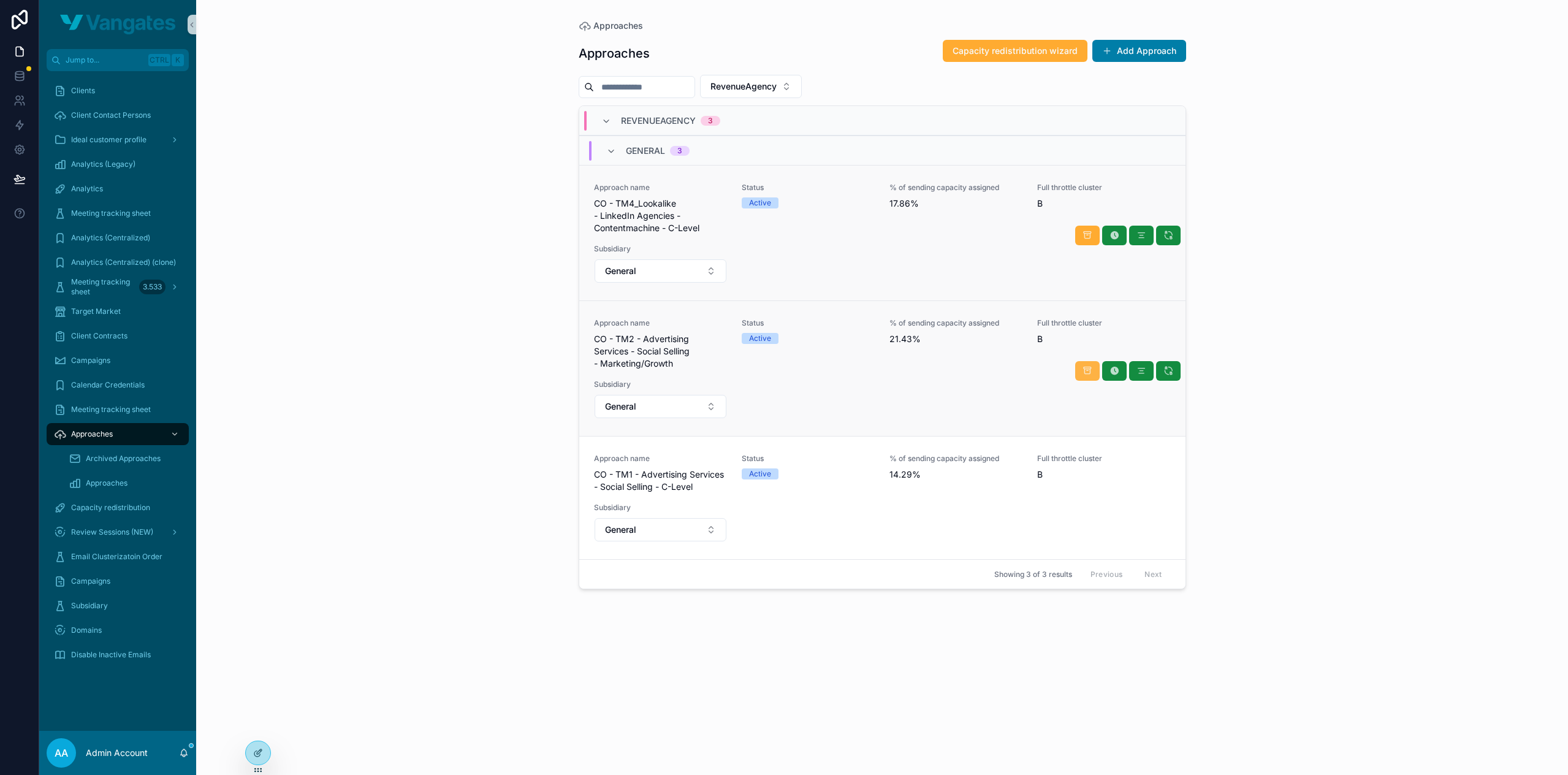
click at [1082, 367] on link "Approach name CO - TM2 - Advertising Services - Social Selling - Marketing/Grow…" at bounding box center [882, 368] width 606 height 135
click at [1085, 369] on icon "scrollable content" at bounding box center [1087, 371] width 10 height 10
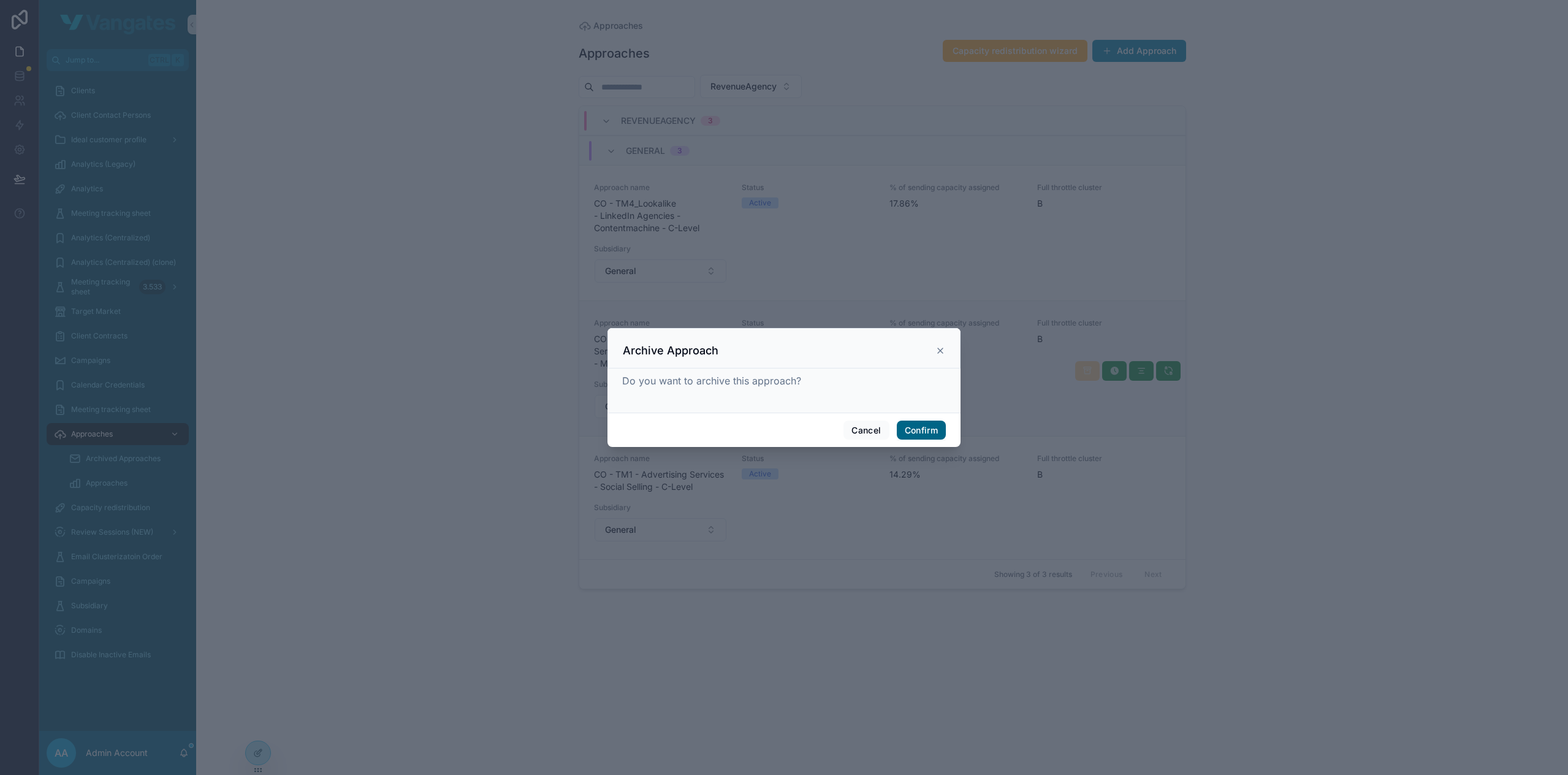
click at [936, 430] on button "Confirm" at bounding box center [921, 430] width 49 height 20
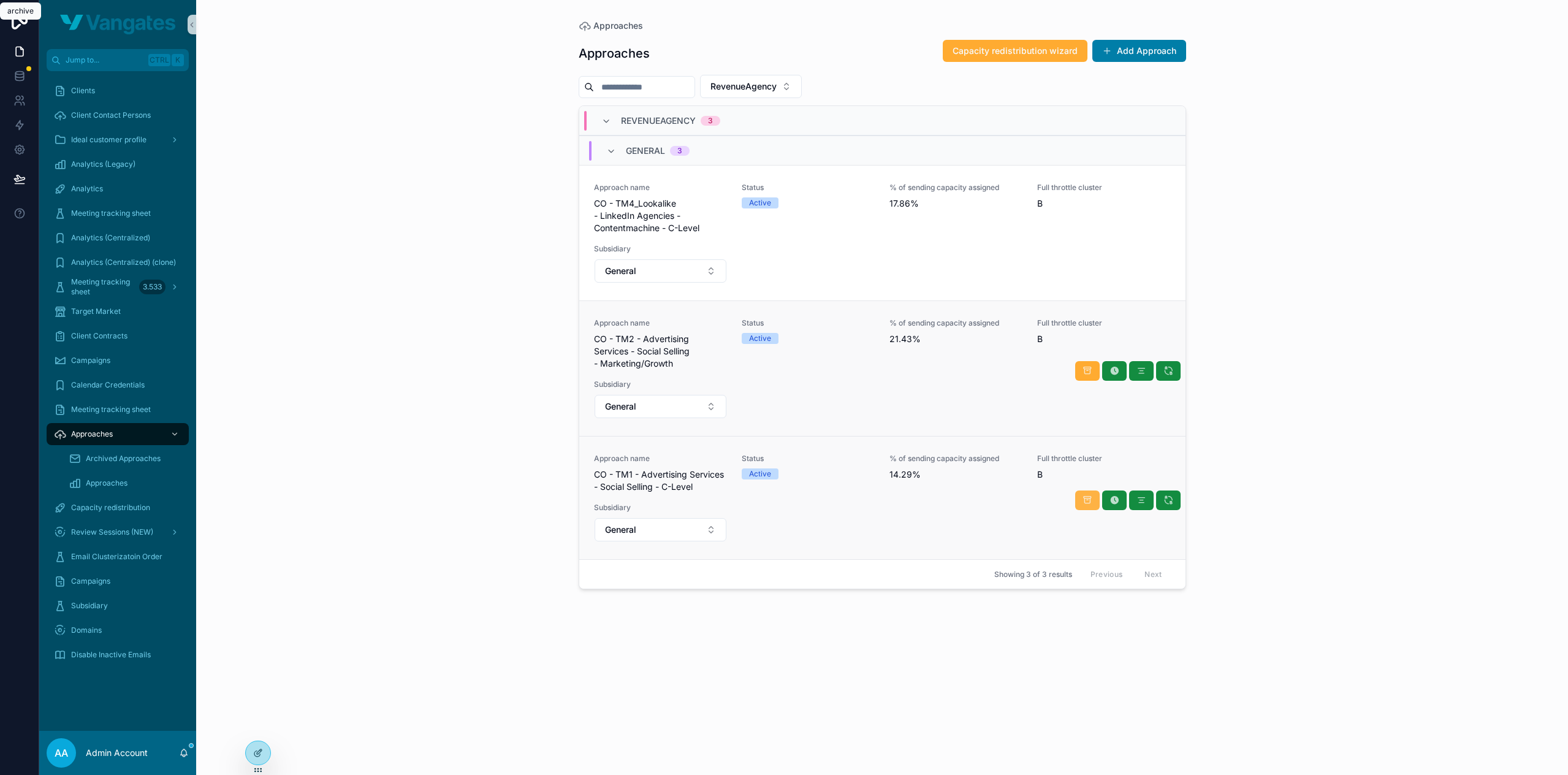
click at [1085, 496] on icon "scrollable content" at bounding box center [1087, 500] width 10 height 10
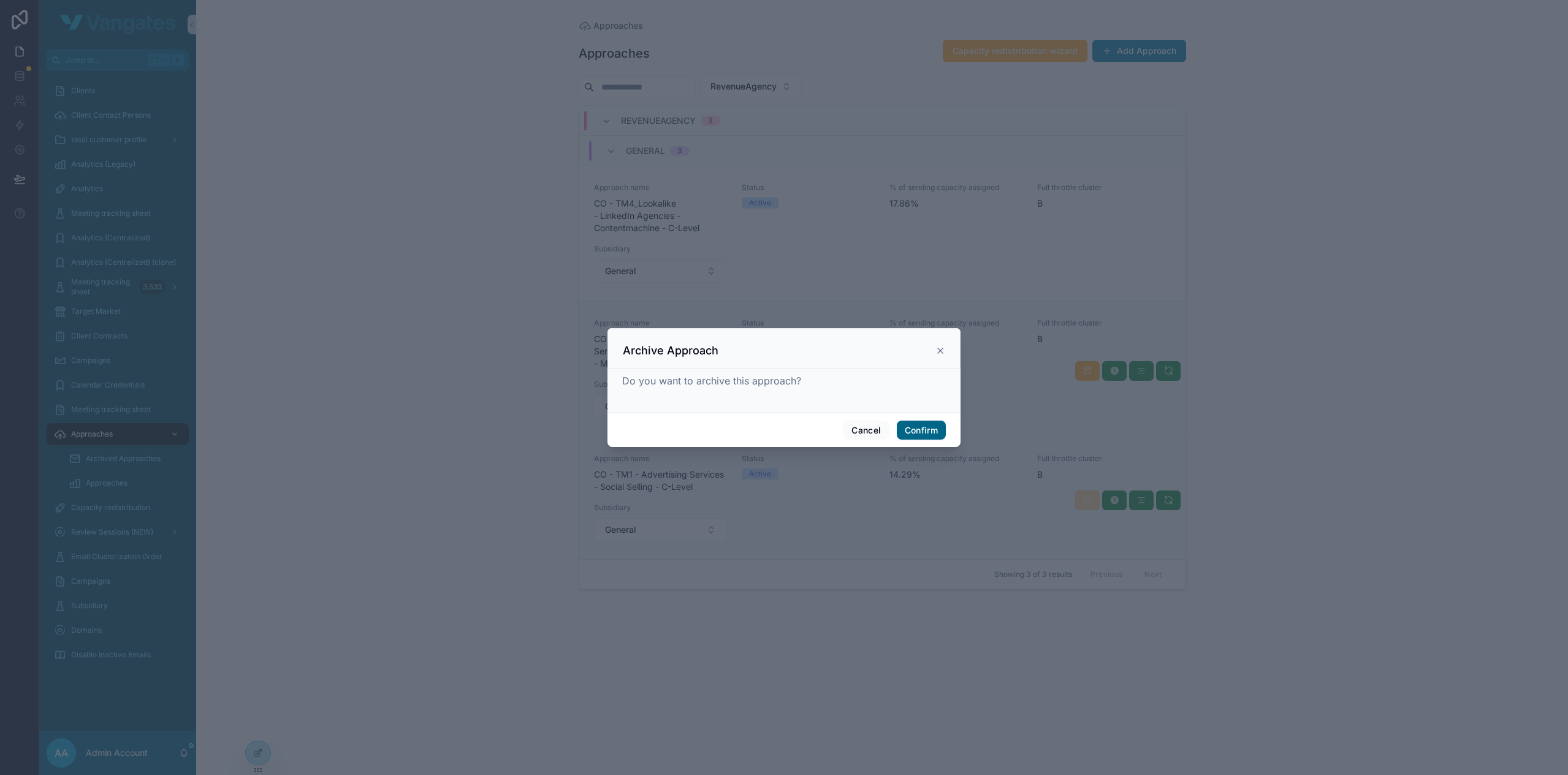
click at [935, 430] on button "Confirm" at bounding box center [921, 430] width 49 height 20
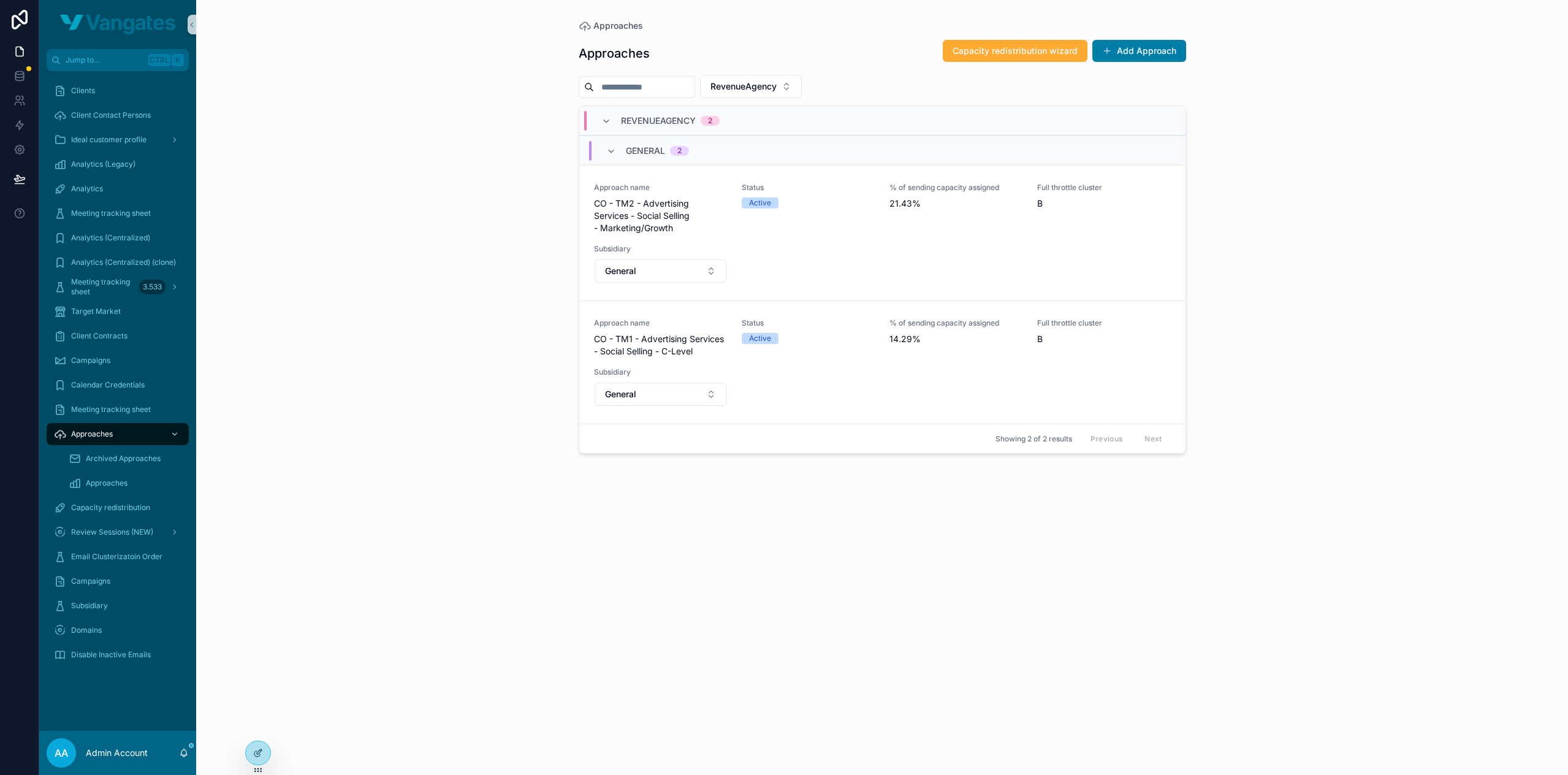
click at [1304, 419] on div "Approaches Approaches Capacity redistribution wizard Add Approach RevenueAgency…" at bounding box center [882, 388] width 1372 height 775
click at [1268, 474] on div "Approaches Approaches Capacity redistribution wizard Add Approach RevenueAgency…" at bounding box center [882, 388] width 1372 height 775
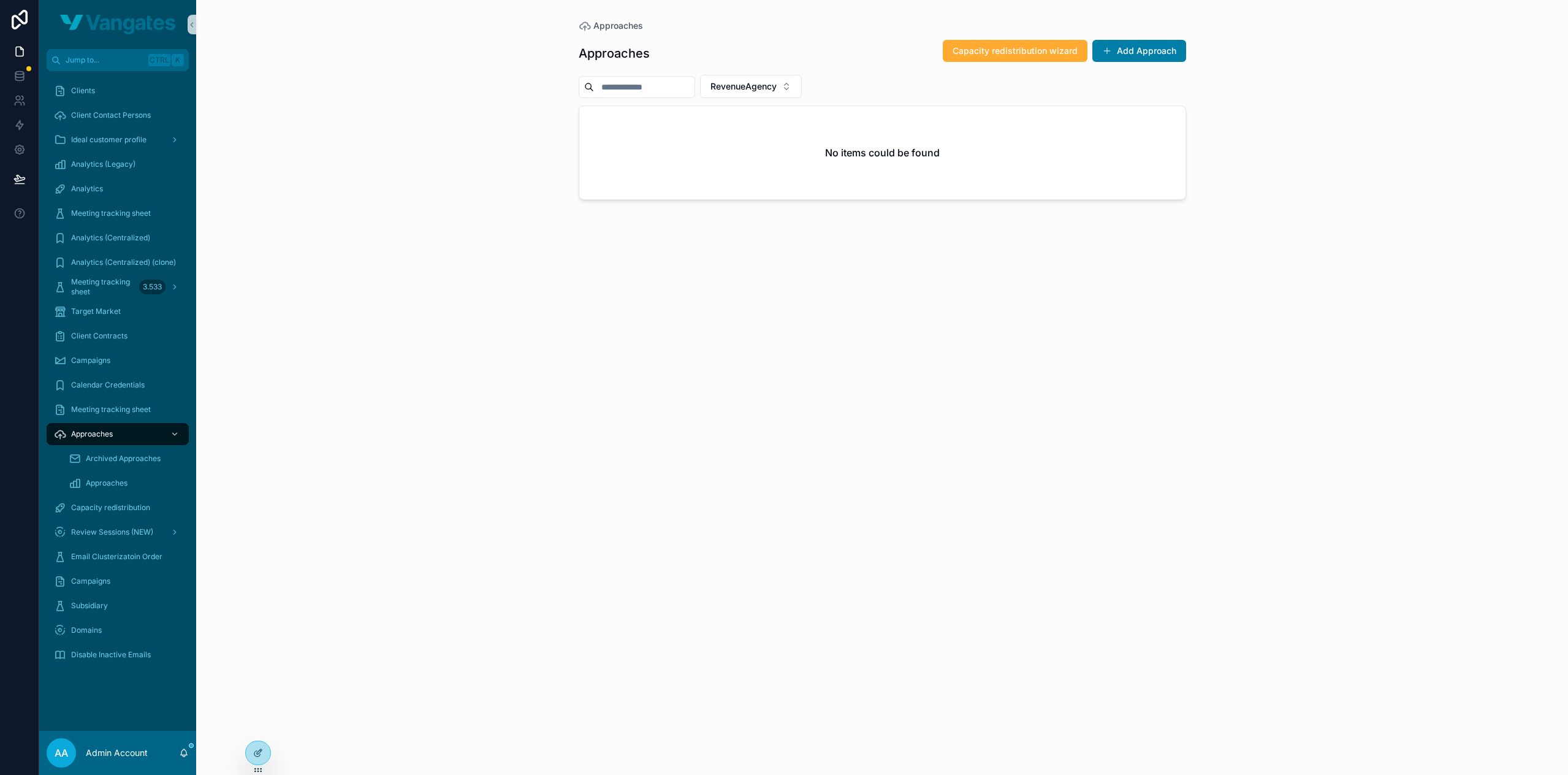
click at [1268, 474] on div "Approaches Approaches Capacity redistribution wizard Add Approach RevenueAgency…" at bounding box center [882, 388] width 1372 height 775
click at [1270, 126] on div "Approaches Approaches Capacity redistribution wizard Add Approach RevenueAgency…" at bounding box center [882, 388] width 1372 height 775
